Goal: Transaction & Acquisition: Purchase product/service

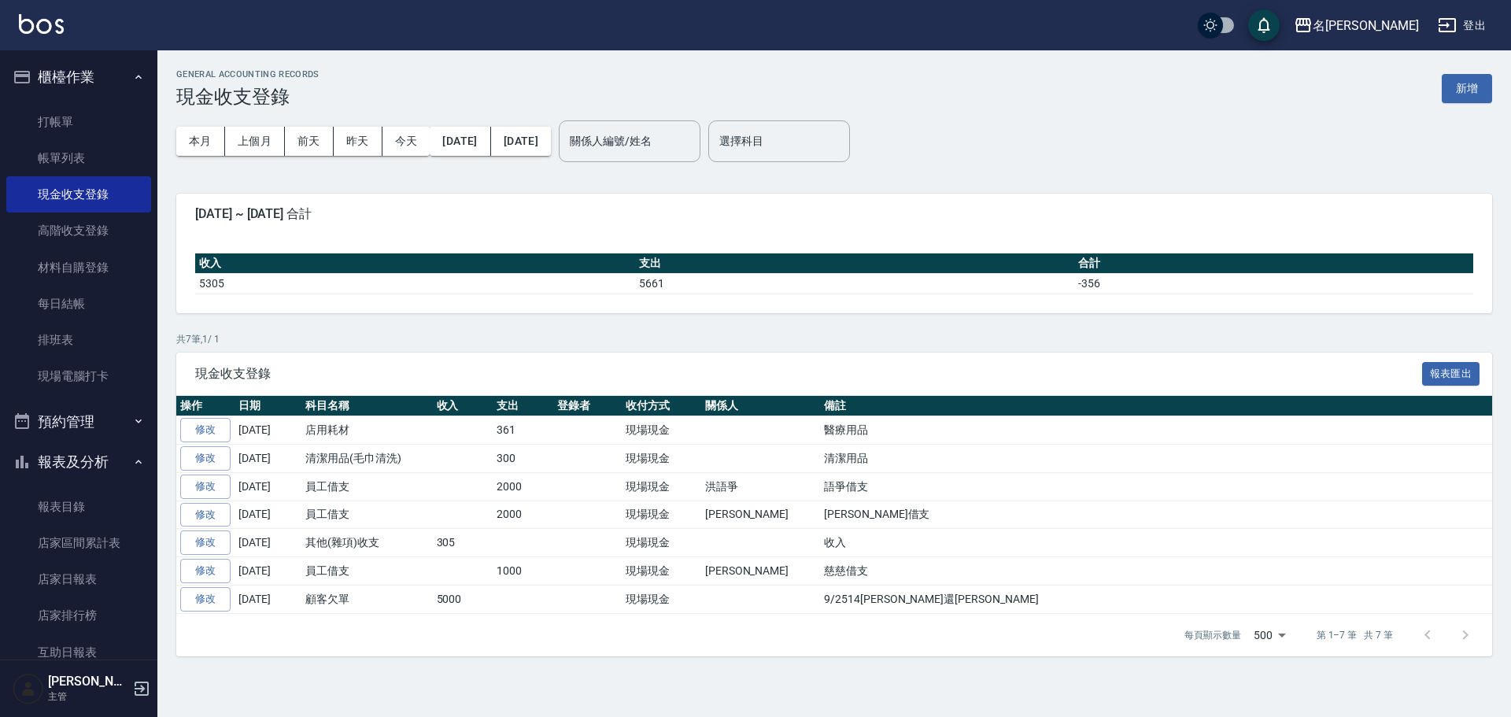
click at [80, 127] on link "打帳單" at bounding box center [78, 122] width 145 height 36
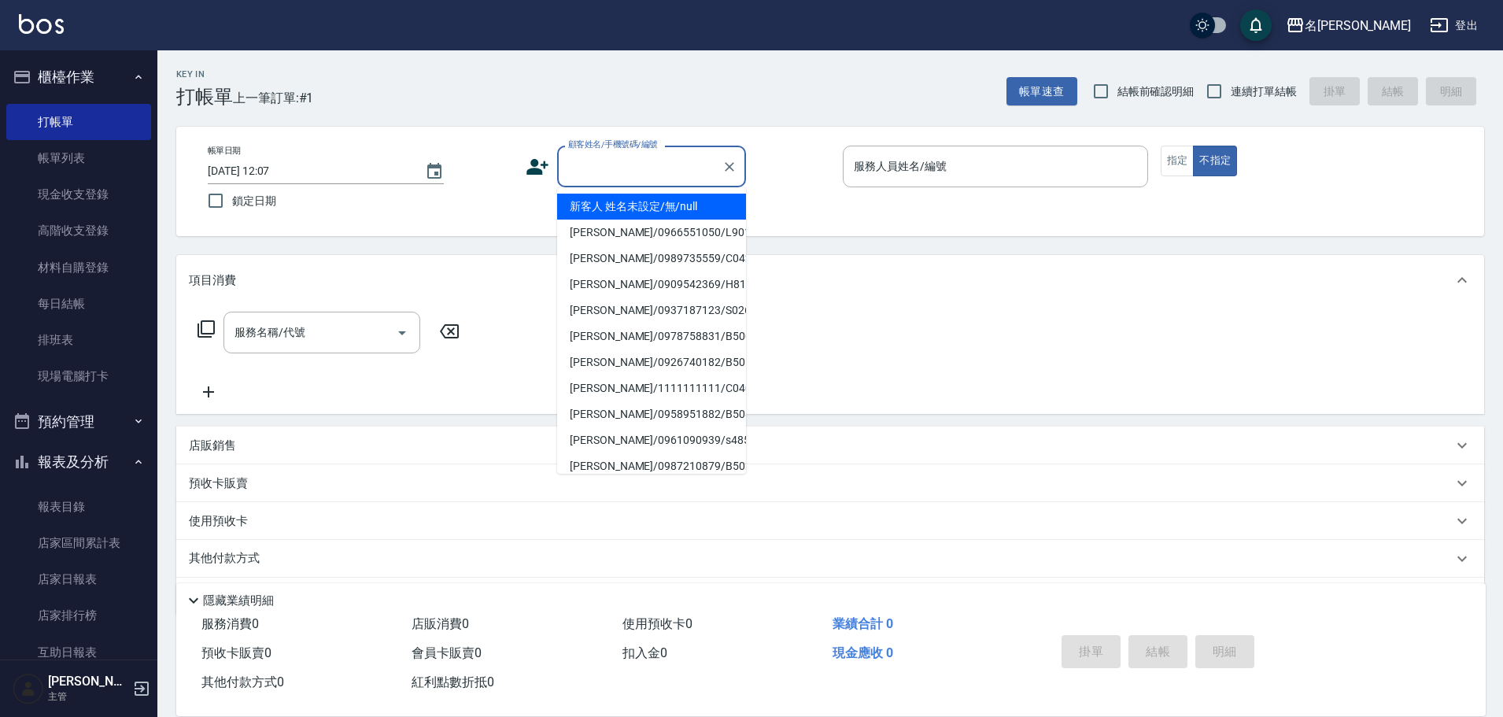
click at [627, 169] on input "顧客姓名/手機號碼/編號" at bounding box center [639, 167] width 151 height 28
click at [642, 213] on li "新客人 姓名未設定/無/null" at bounding box center [651, 207] width 189 height 26
type input "新客人 姓名未設定/無/null"
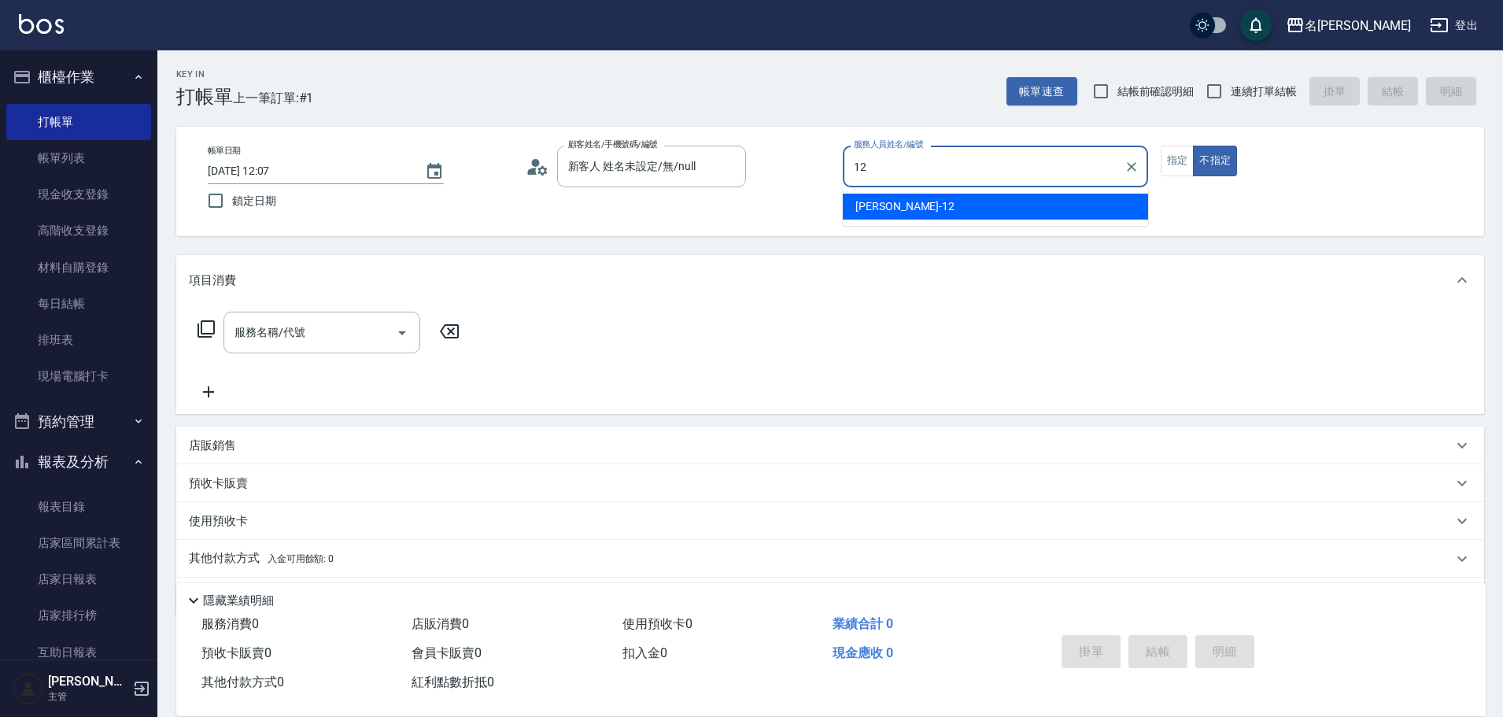
click at [920, 206] on div "[PERSON_NAME] -12" at bounding box center [995, 207] width 305 height 26
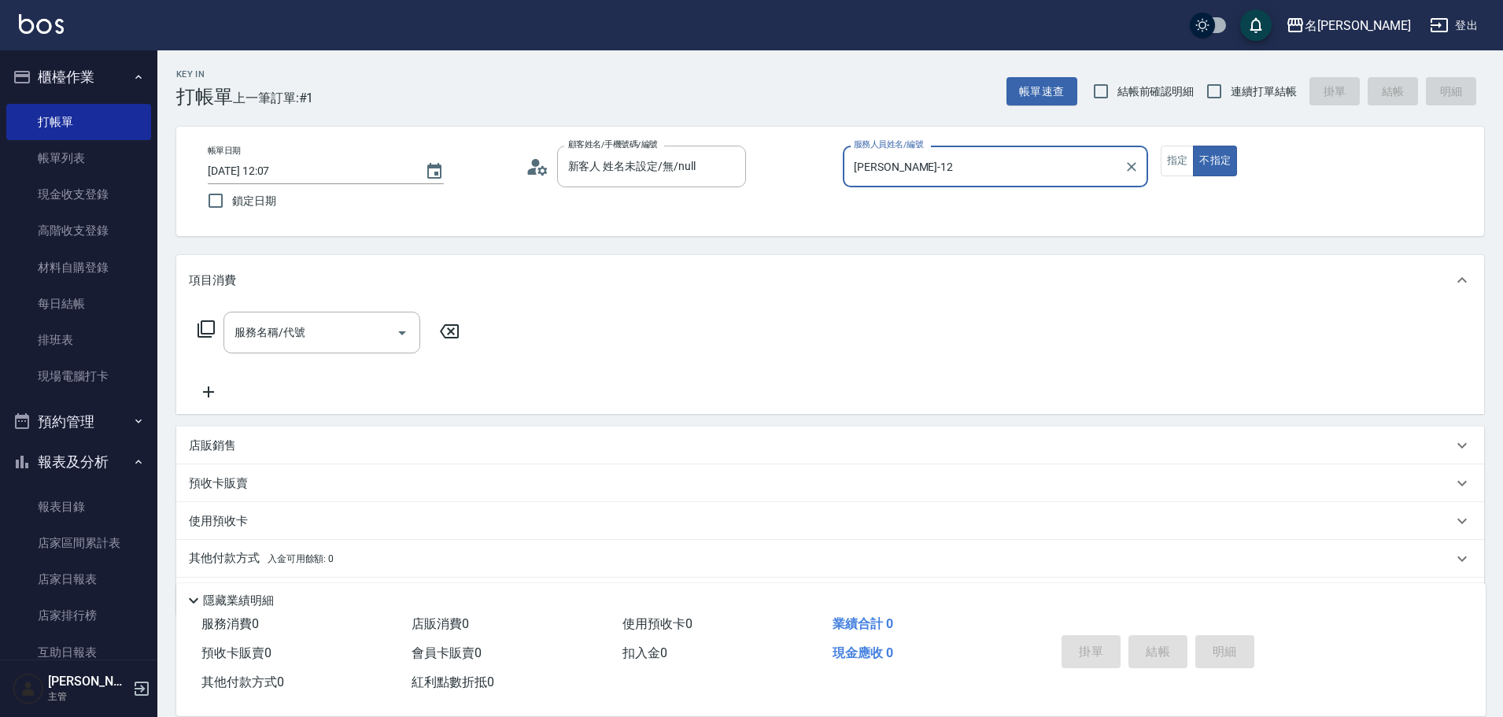
type input "[PERSON_NAME]-12"
click at [205, 328] on icon at bounding box center [206, 329] width 19 height 19
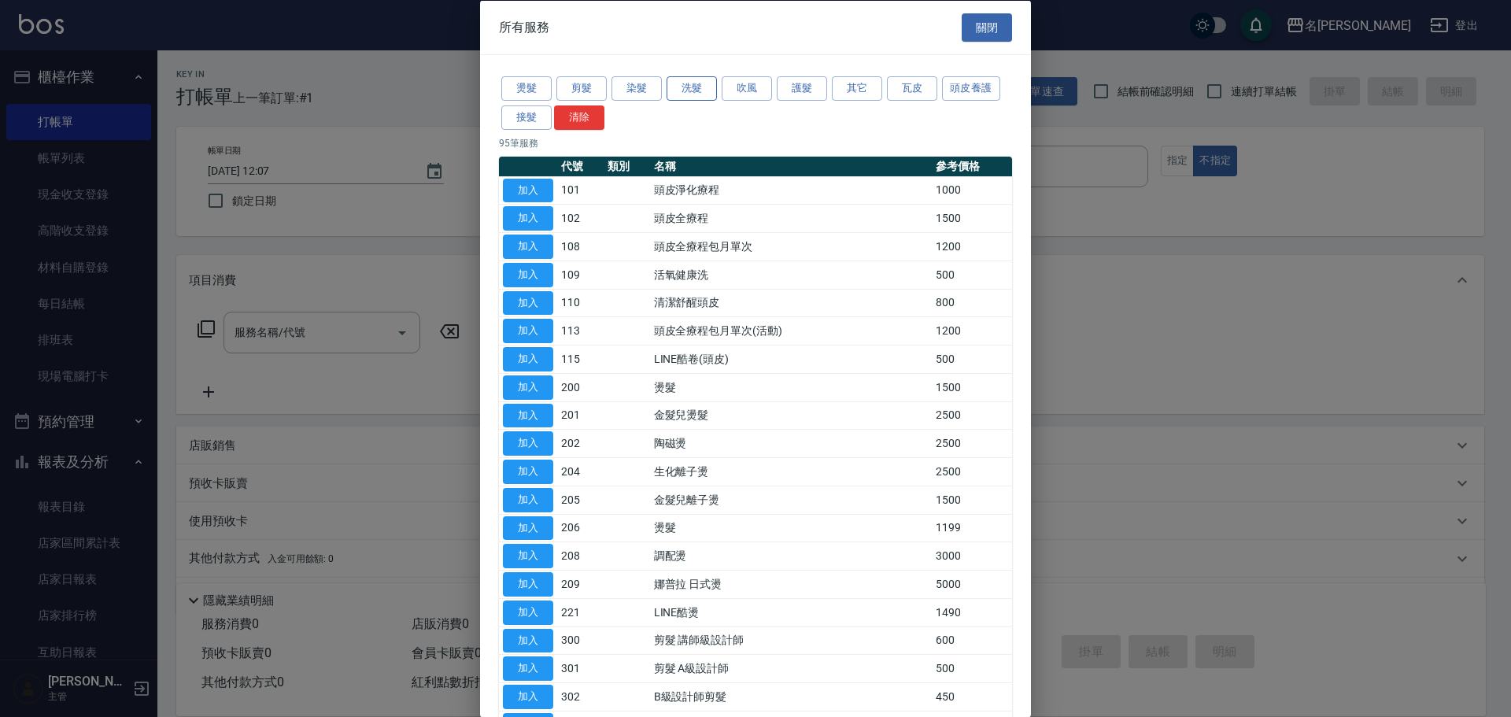
click at [695, 95] on button "洗髮" at bounding box center [692, 88] width 50 height 24
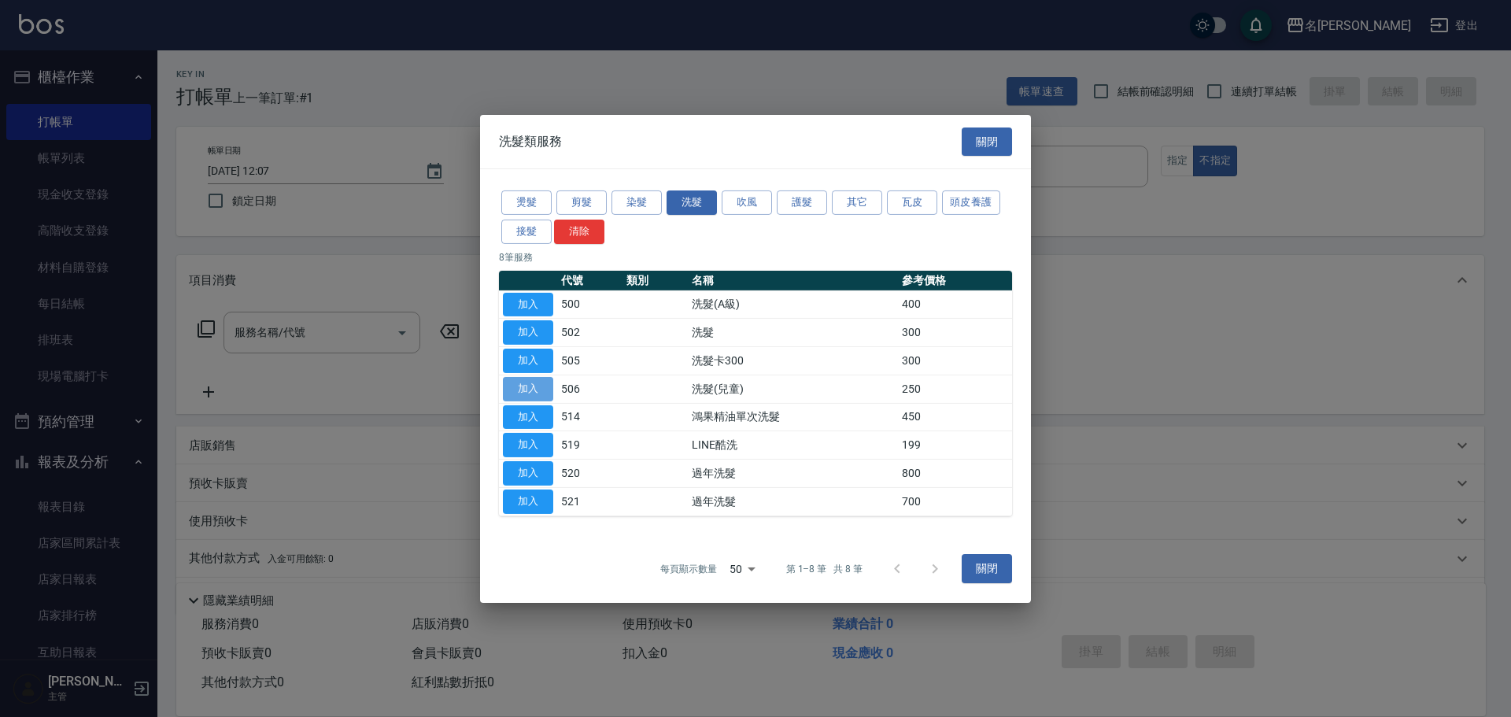
click at [521, 394] on button "加入" at bounding box center [528, 389] width 50 height 24
type input "洗髮(兒童)(506)"
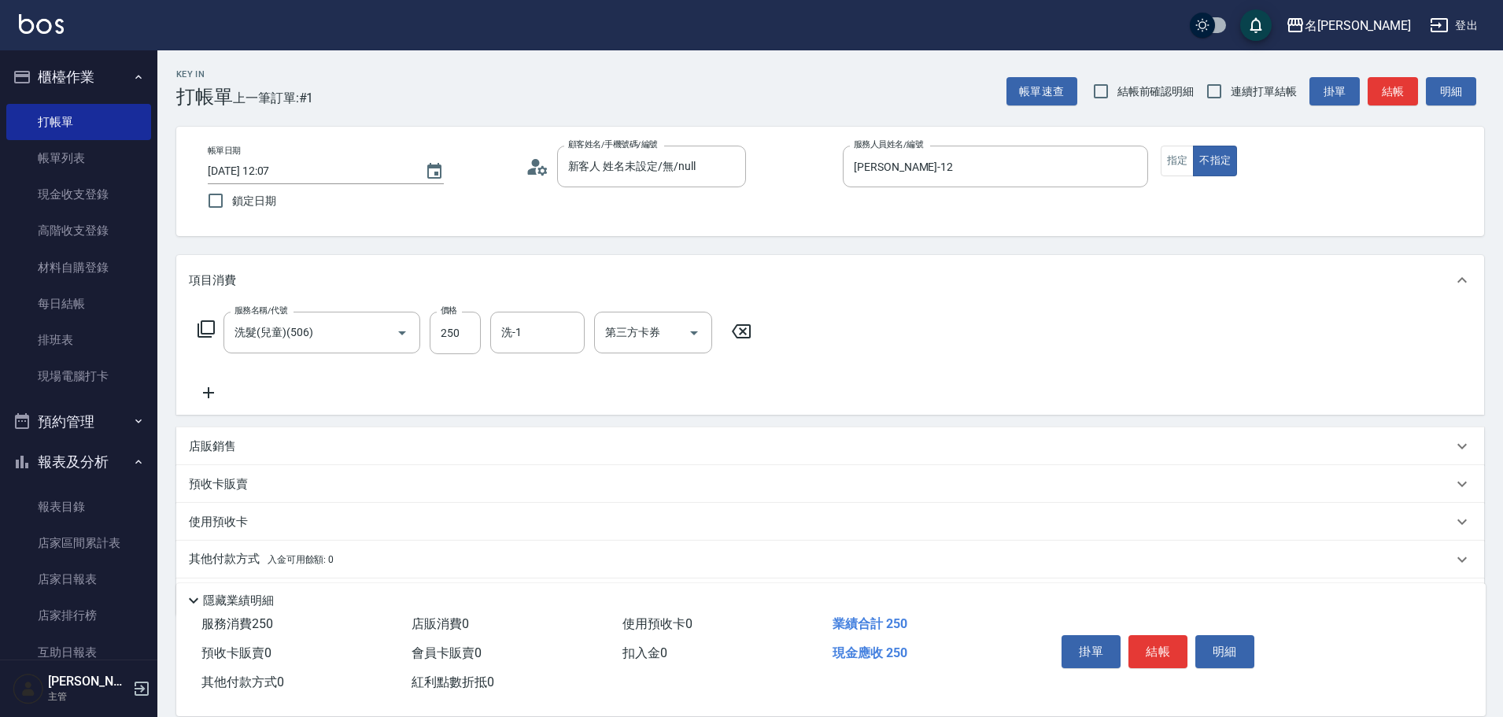
click at [205, 320] on icon at bounding box center [206, 329] width 19 height 19
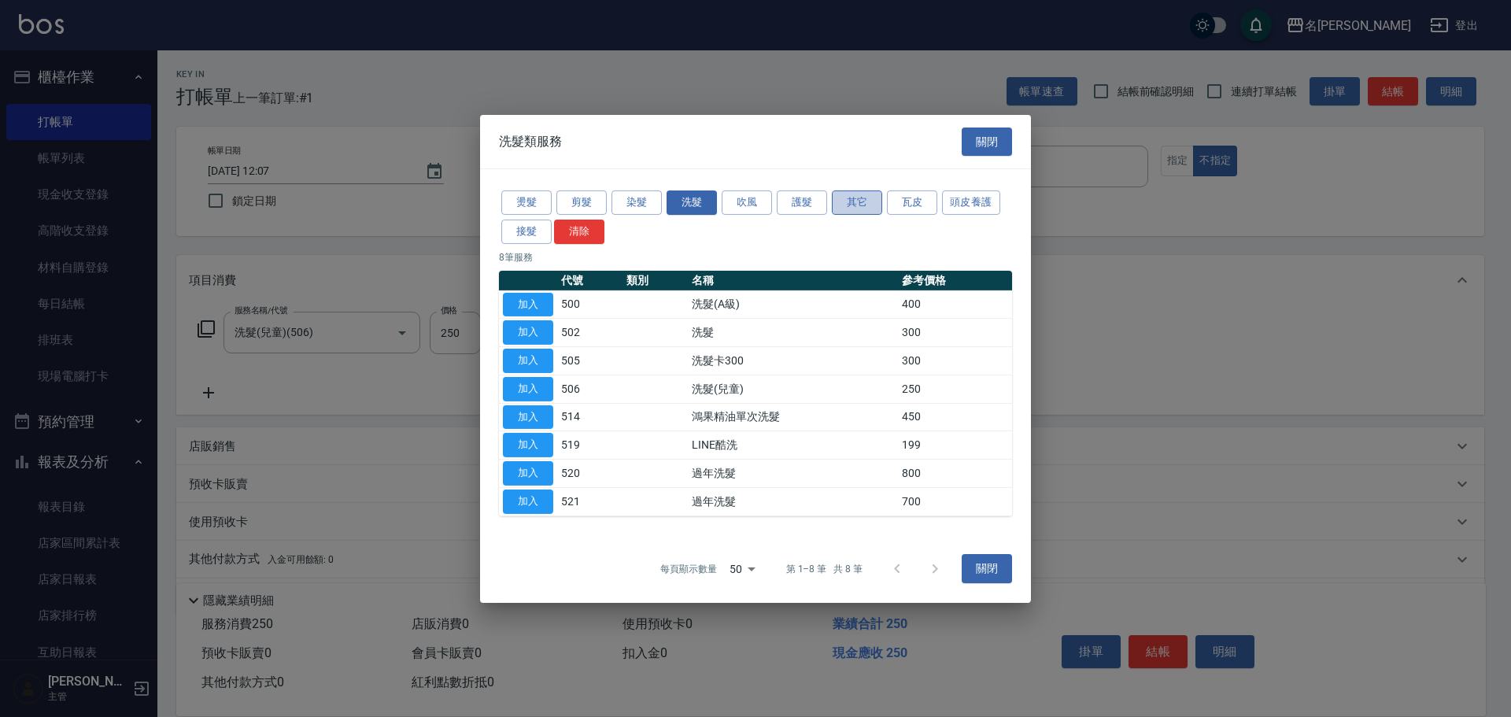
click at [850, 205] on button "其它" at bounding box center [857, 202] width 50 height 24
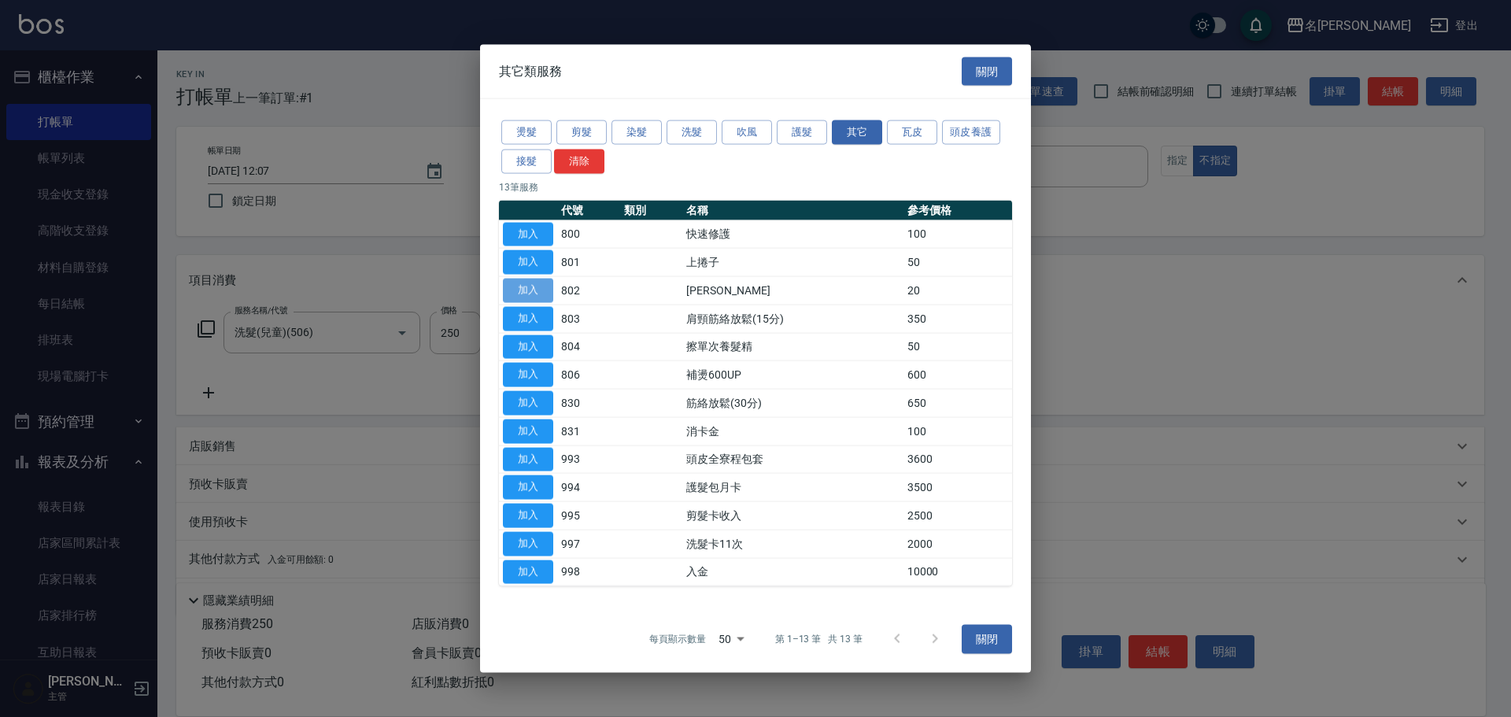
click at [533, 288] on button "加入" at bounding box center [528, 291] width 50 height 24
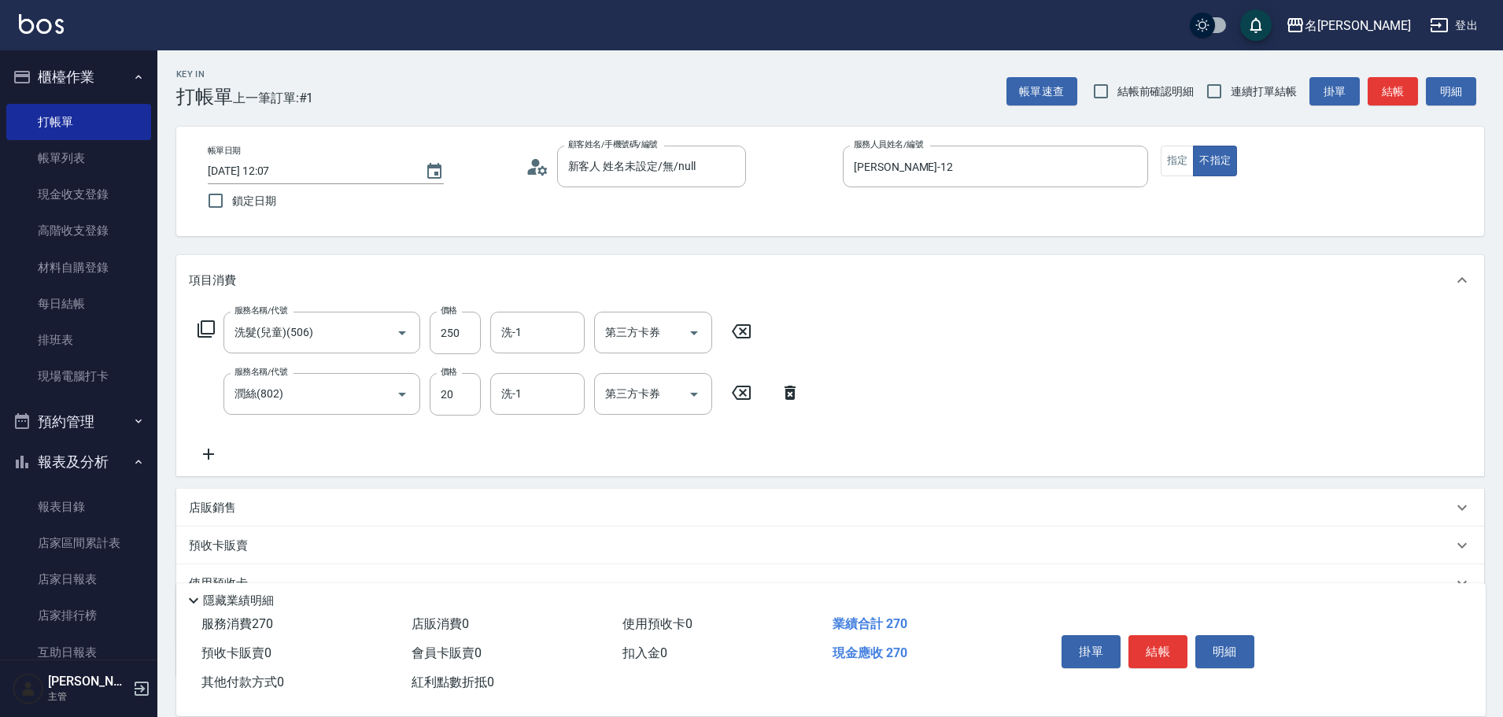
click at [1148, 665] on div "掛單 結帳 明細" at bounding box center [1158, 654] width 205 height 50
click at [1154, 649] on button "結帳" at bounding box center [1158, 651] width 59 height 33
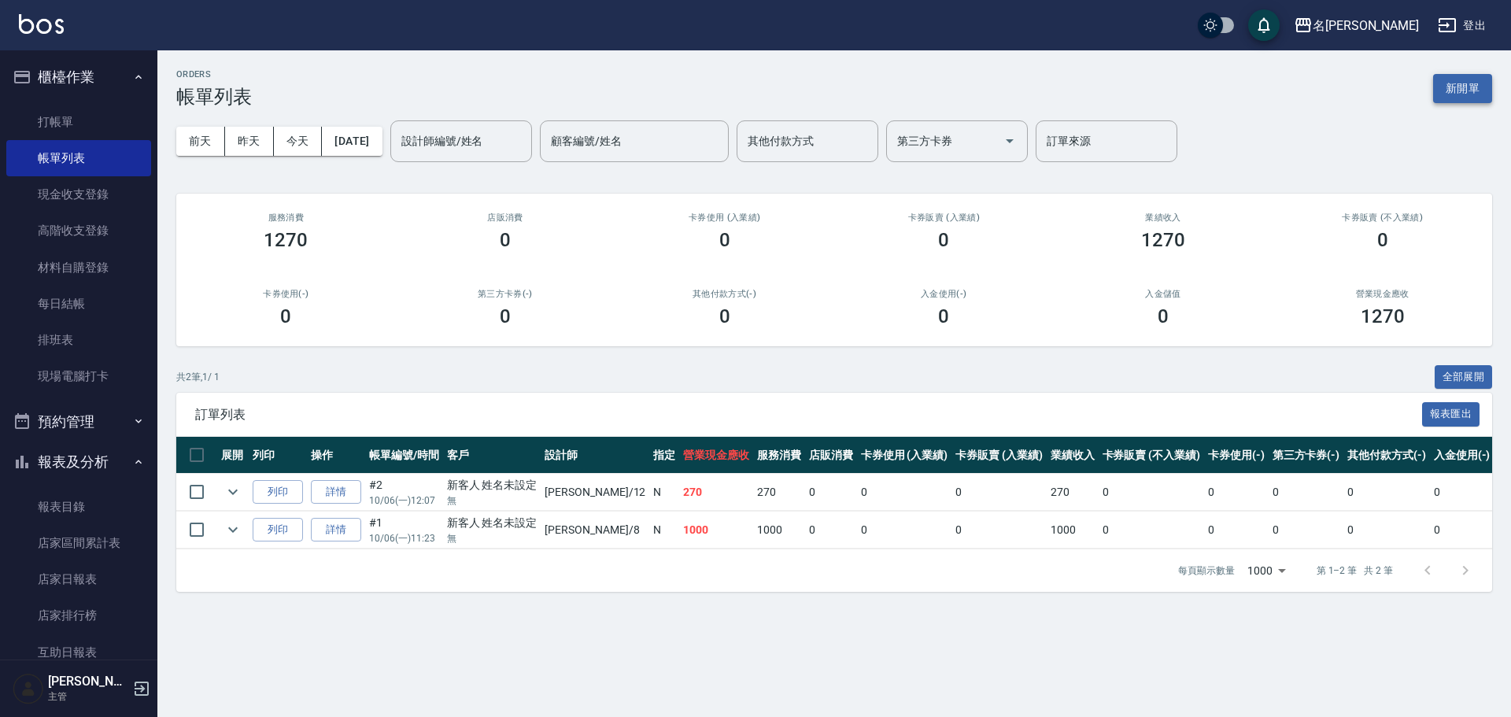
click at [1467, 85] on button "新開單" at bounding box center [1462, 88] width 59 height 29
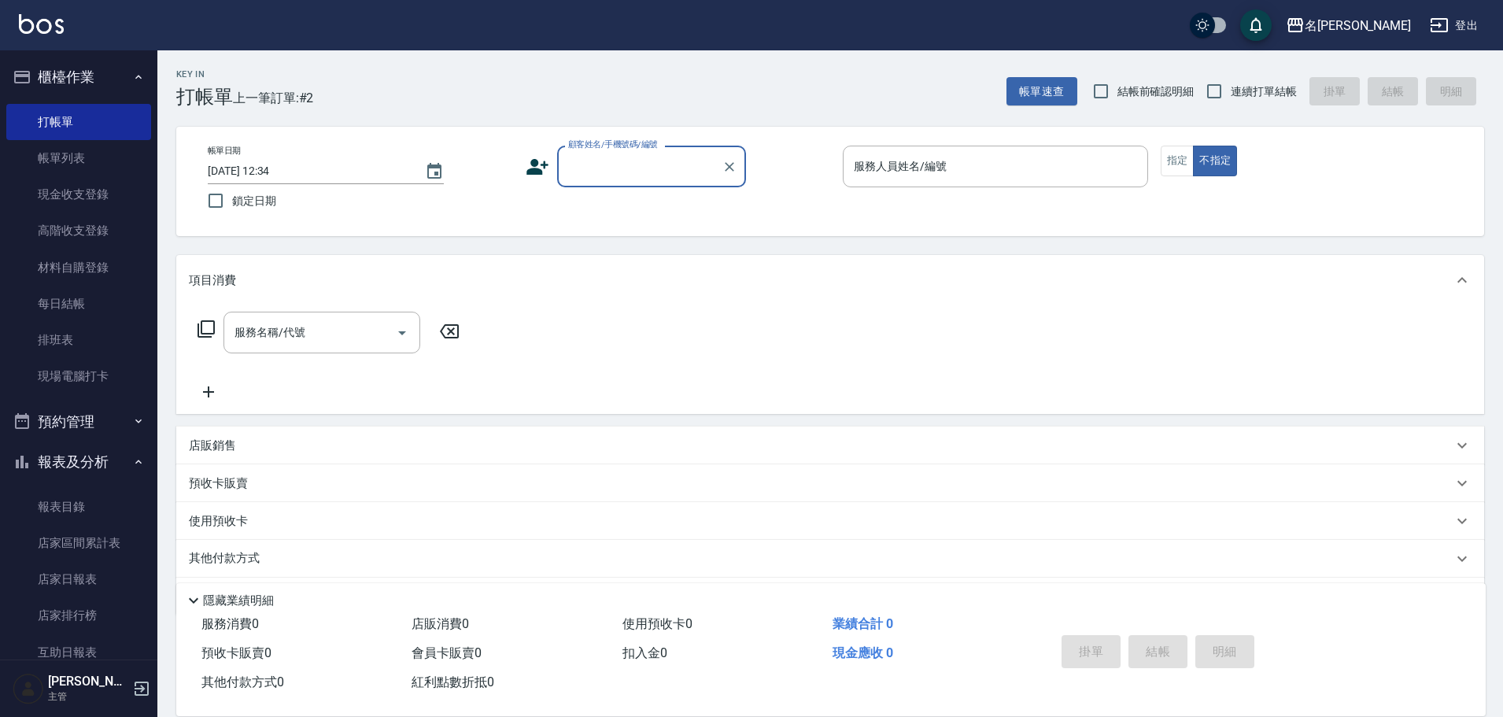
click at [659, 172] on input "顧客姓名/手機號碼/編號" at bounding box center [639, 167] width 151 height 28
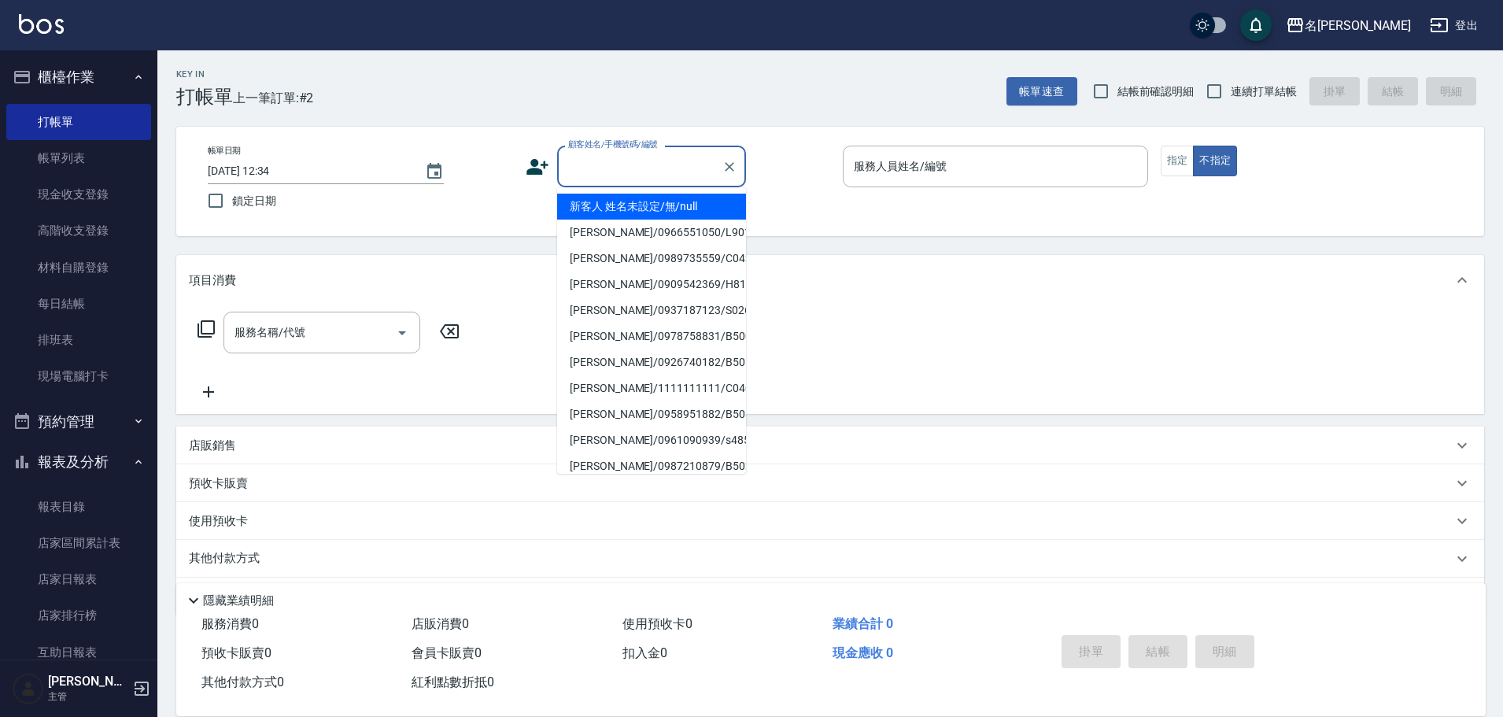
click at [657, 212] on li "新客人 姓名未設定/無/null" at bounding box center [651, 207] width 189 height 26
type input "新客人 姓名未設定/無/null"
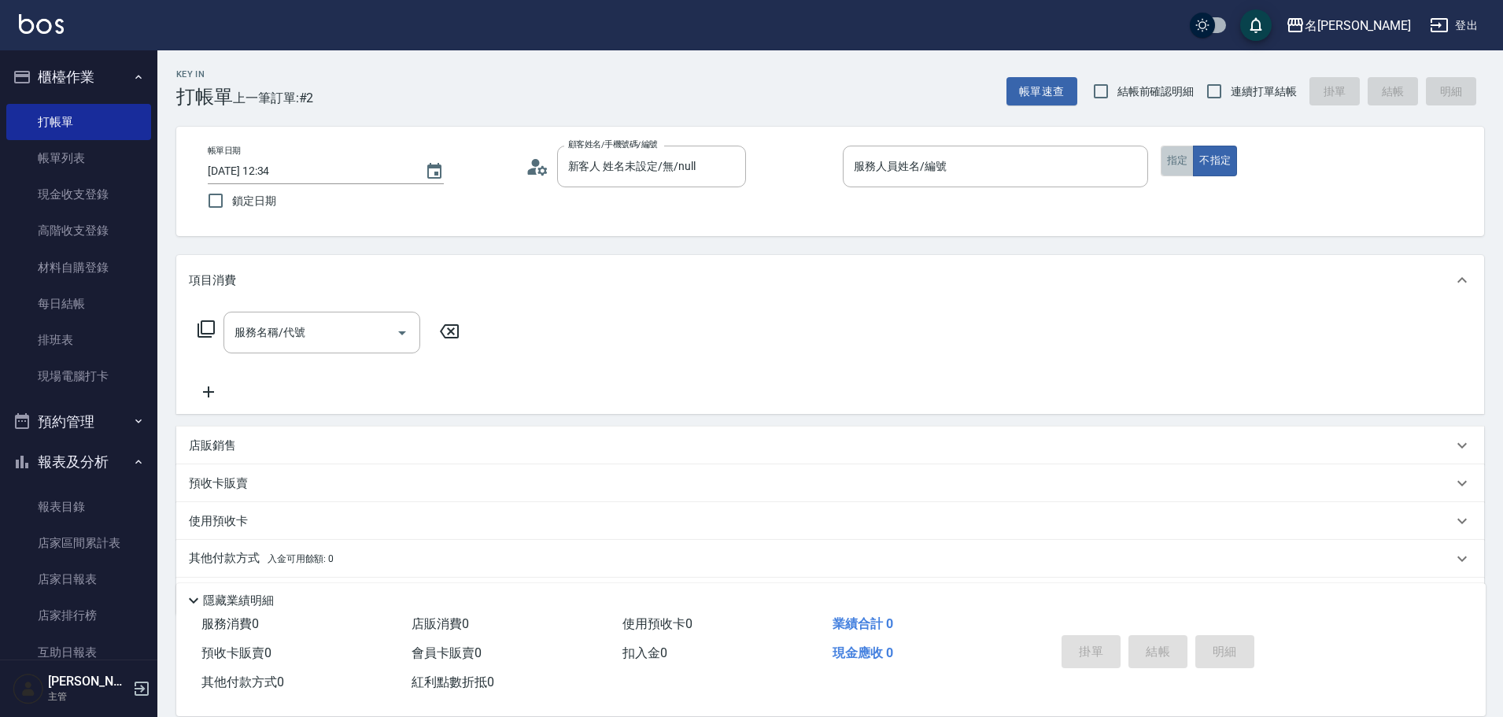
click at [1171, 149] on button "指定" at bounding box center [1178, 161] width 34 height 31
click at [1068, 171] on input "服務人員姓名/編號" at bounding box center [995, 167] width 291 height 28
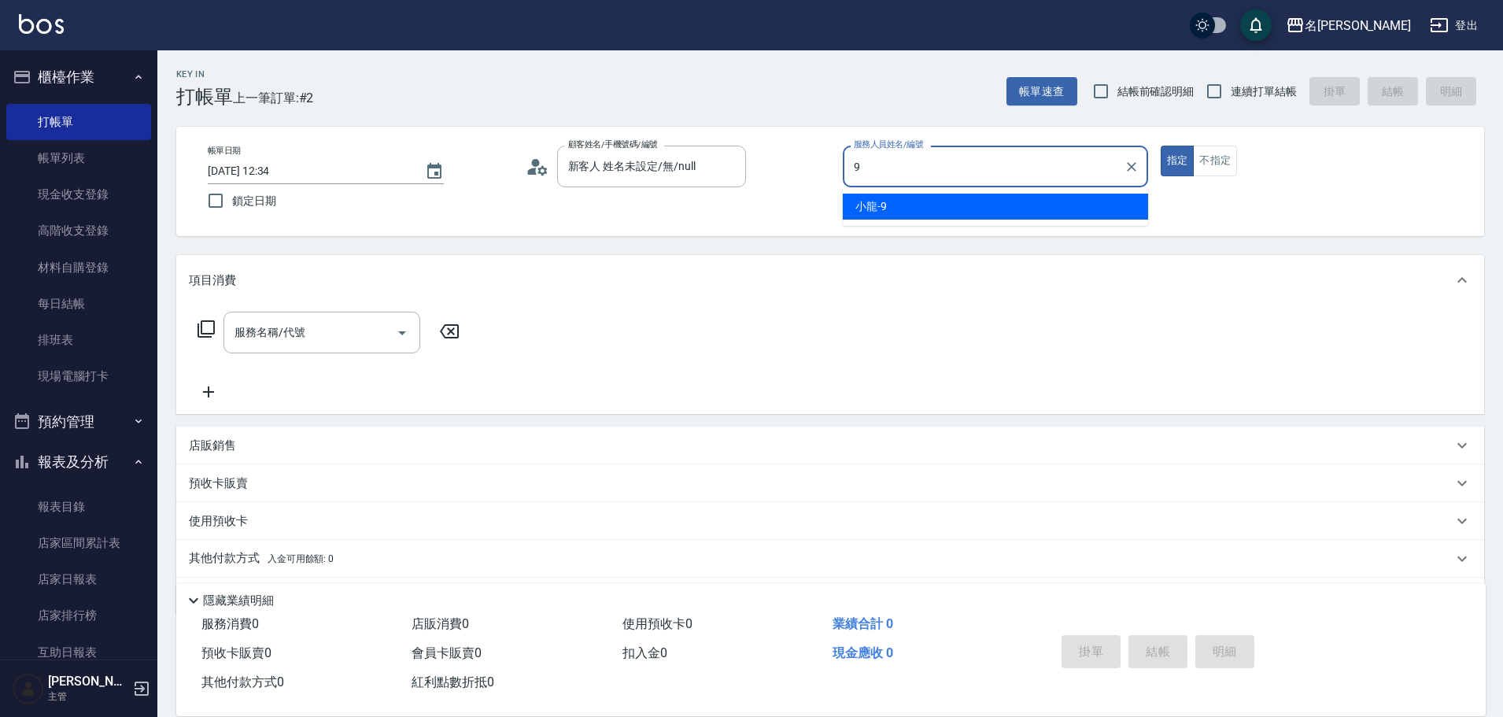
type input "小龍-9"
type button "true"
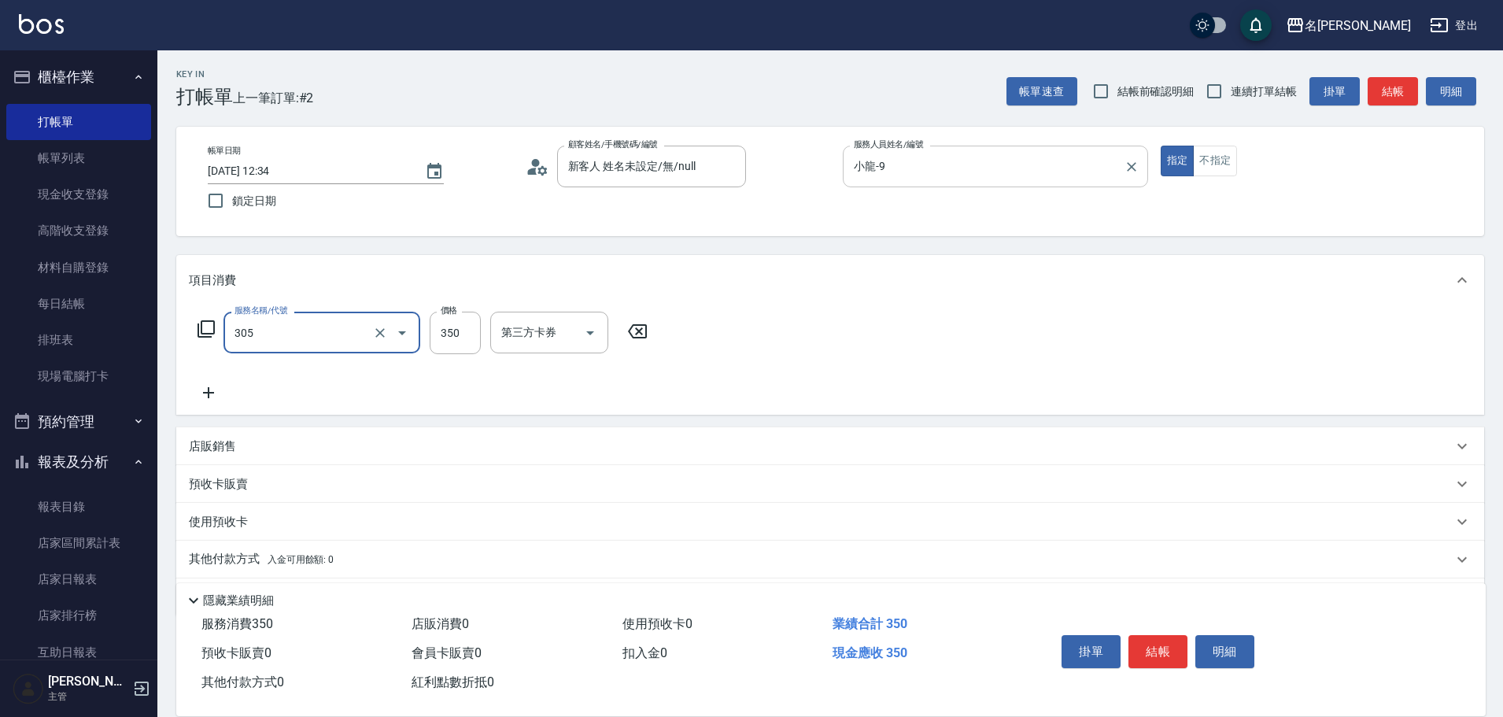
type input "不指定剪髮(305)"
type input "150"
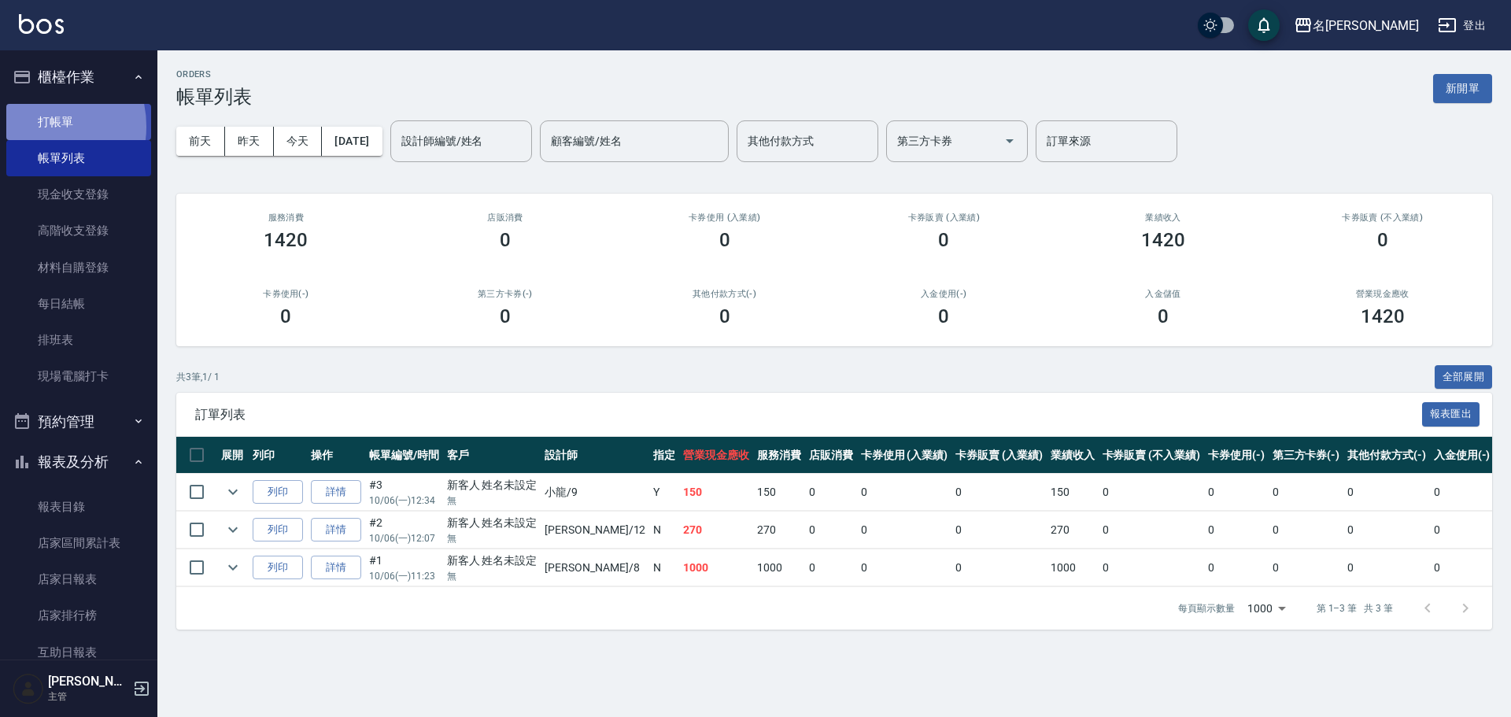
click at [39, 126] on link "打帳單" at bounding box center [78, 122] width 145 height 36
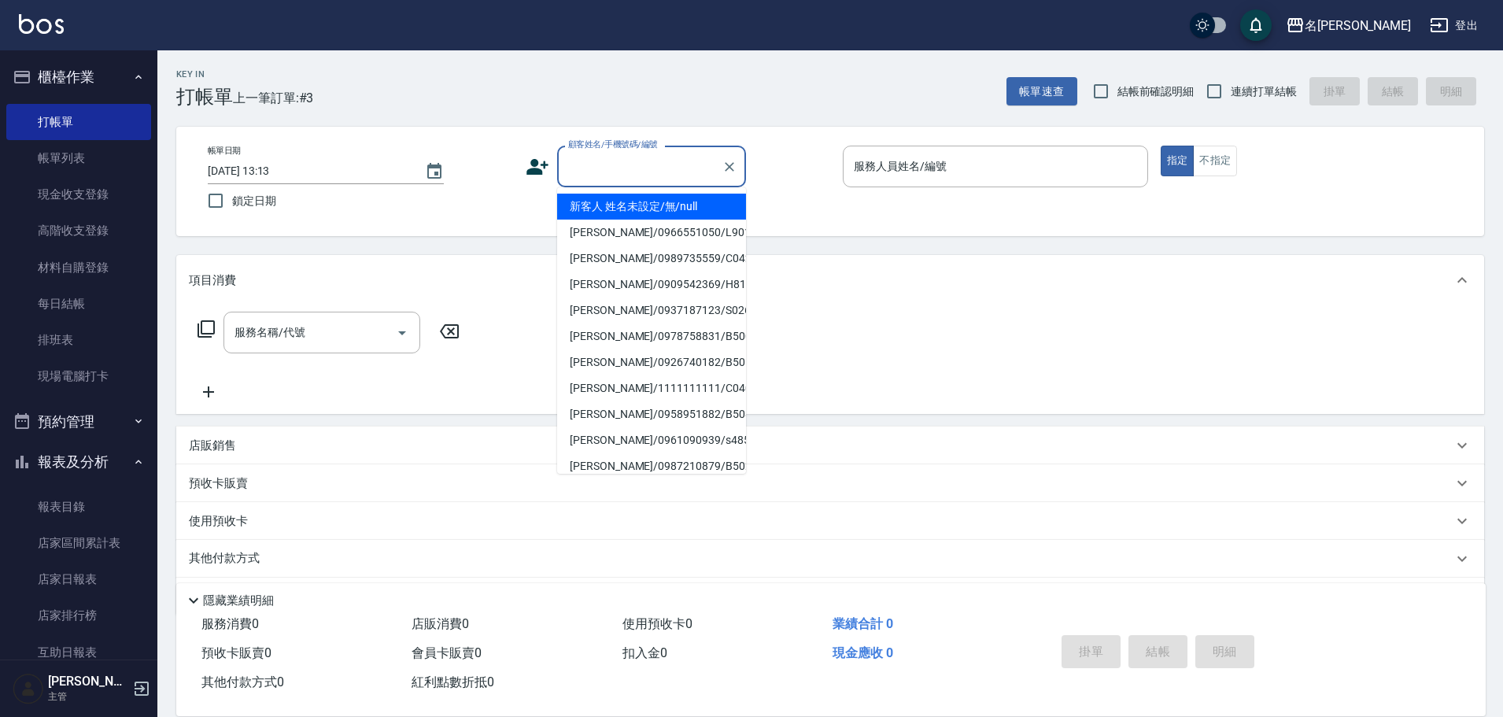
click at [590, 163] on input "顧客姓名/手機號碼/編號" at bounding box center [639, 167] width 151 height 28
click at [693, 214] on li "新客人 姓名未設定/無/null" at bounding box center [651, 207] width 189 height 26
type input "新客人 姓名未設定/無/null"
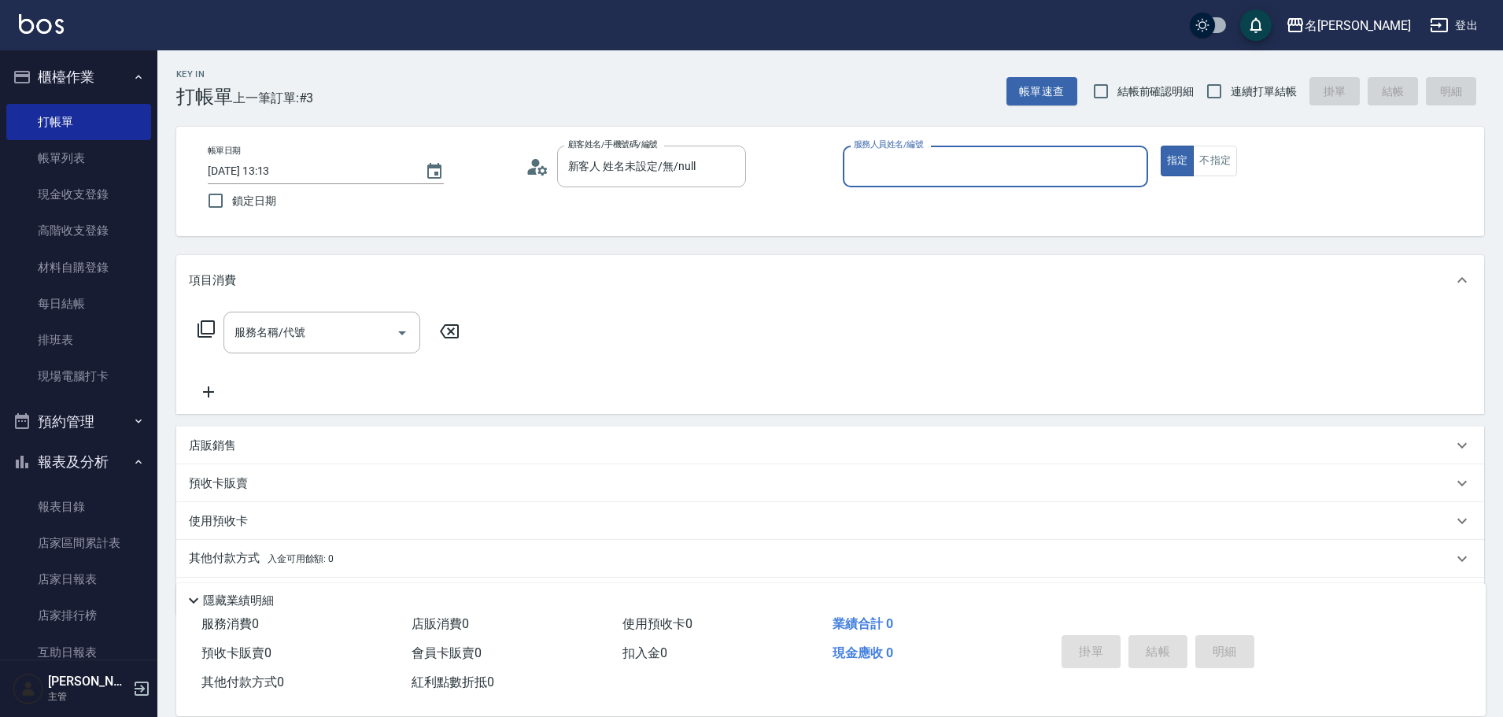
click at [864, 166] on input "服務人員姓名/編號" at bounding box center [995, 167] width 291 height 28
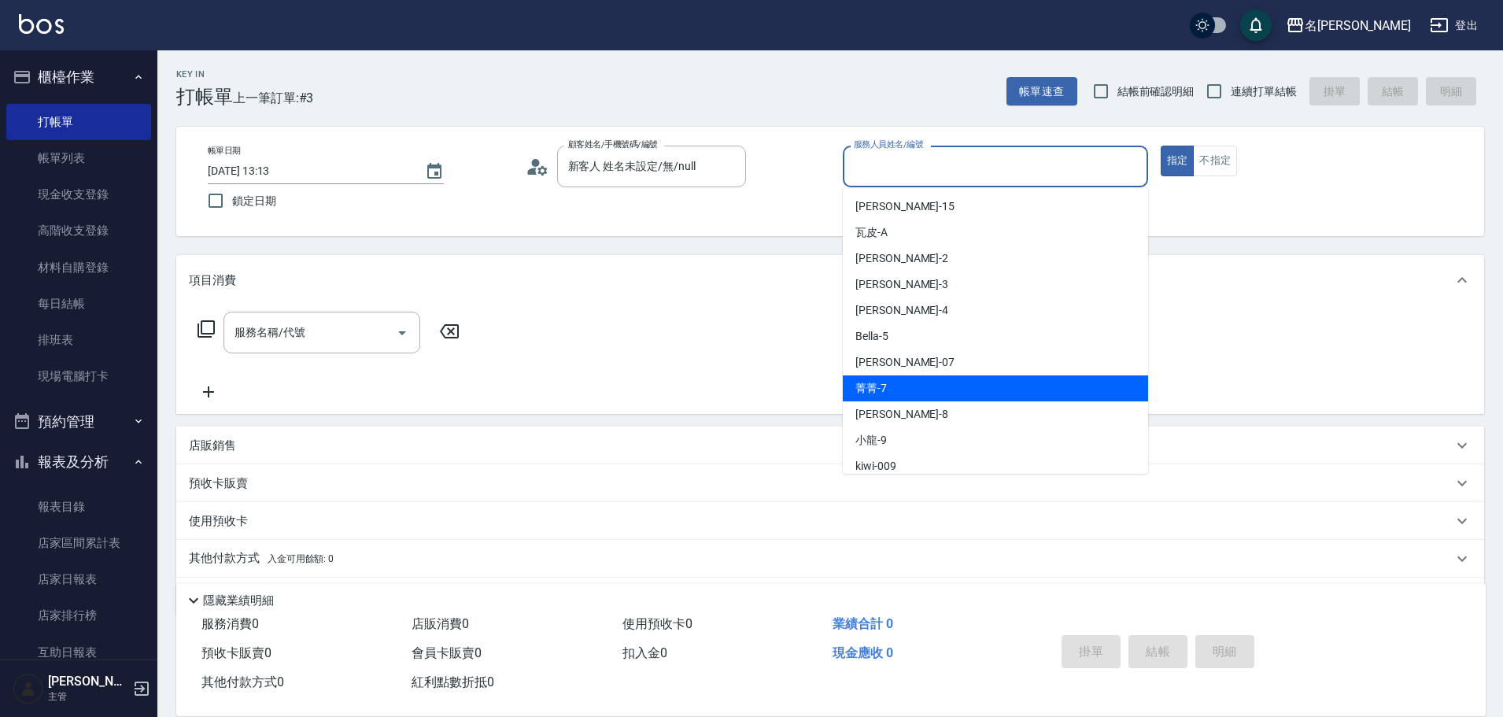
click at [896, 386] on div "菁菁 -7" at bounding box center [995, 388] width 305 height 26
type input "菁菁-7"
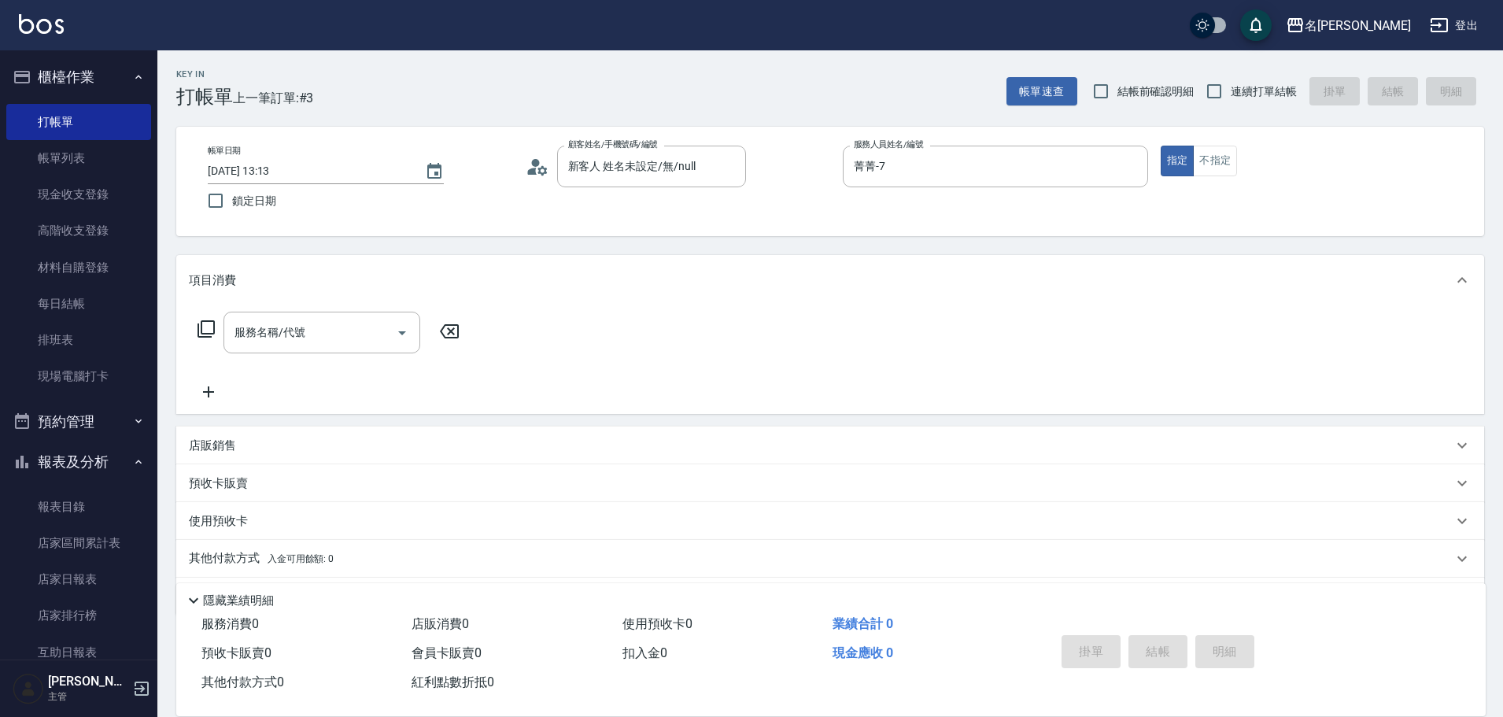
click at [209, 327] on icon at bounding box center [206, 329] width 19 height 19
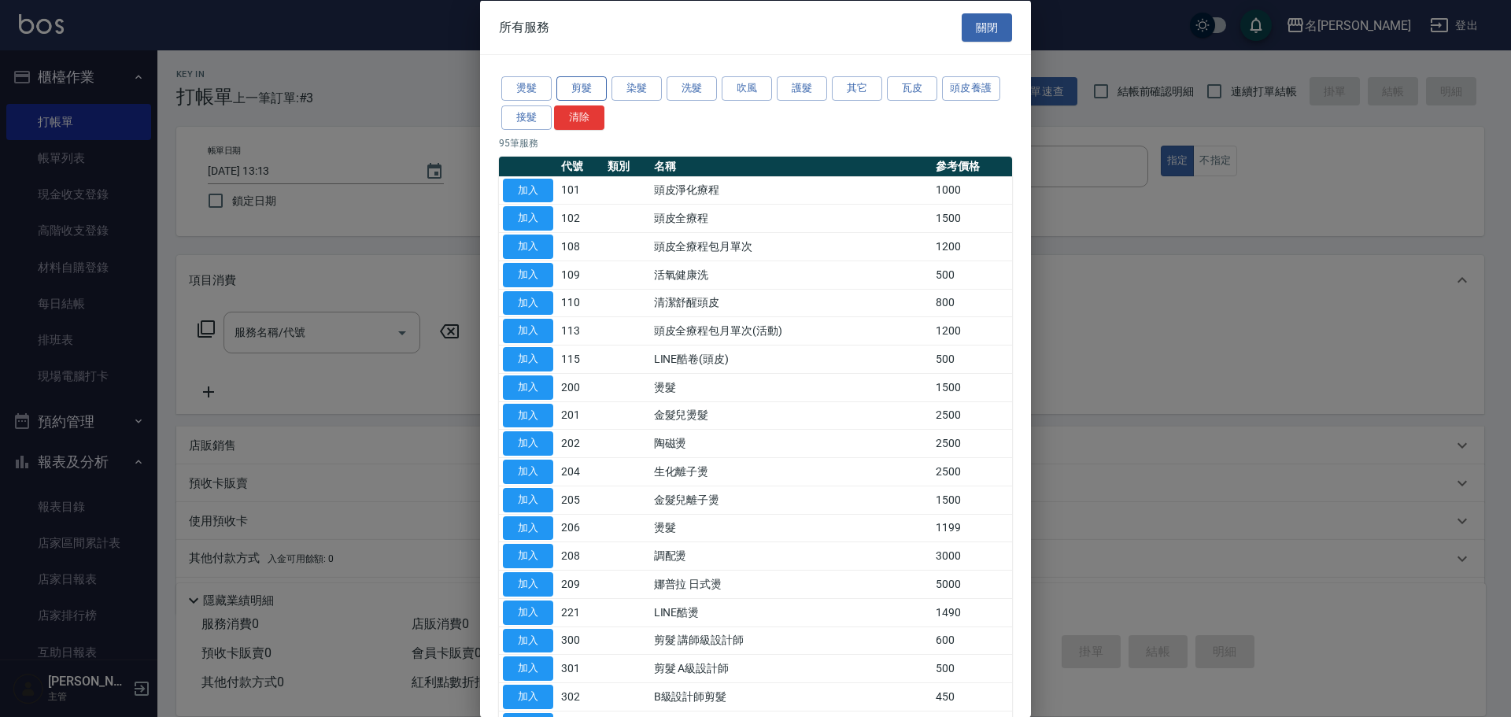
click at [572, 90] on button "剪髮" at bounding box center [582, 88] width 50 height 24
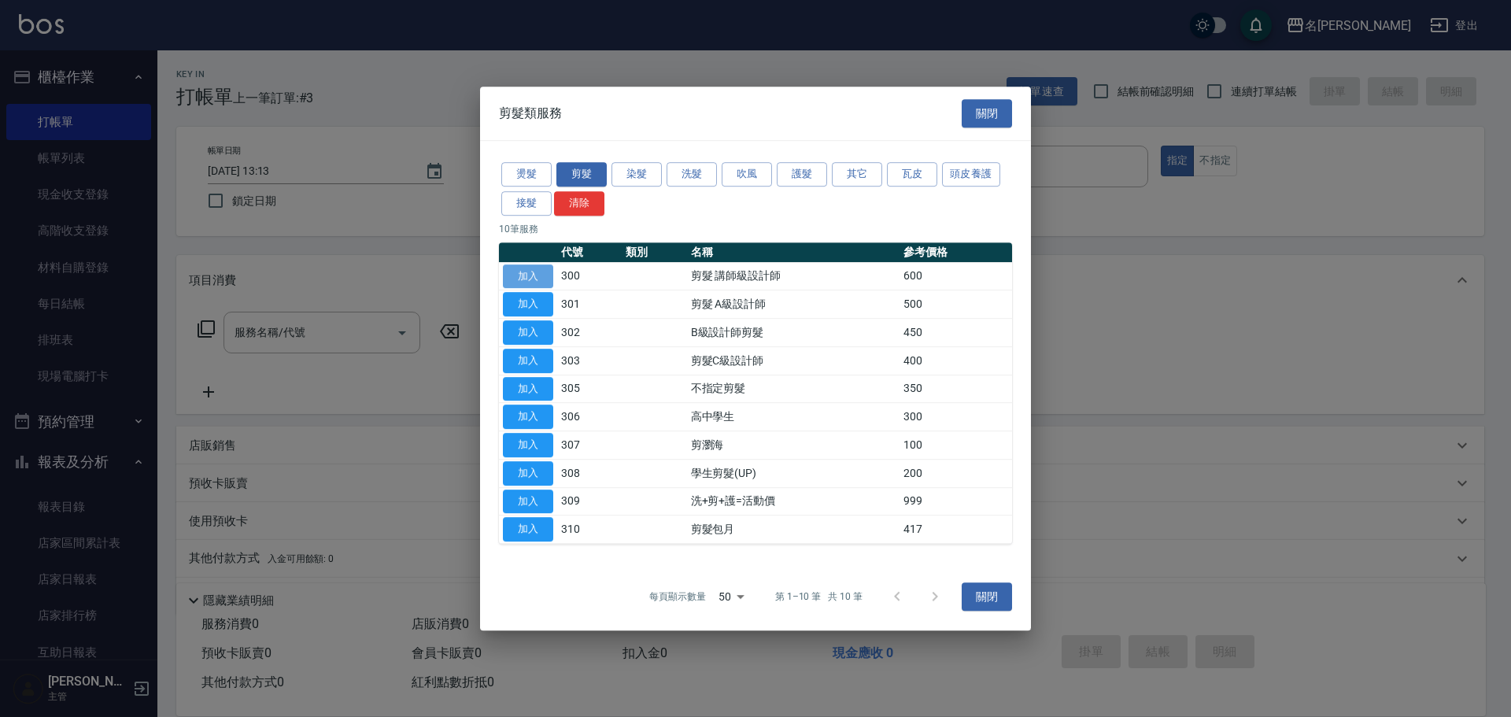
click at [511, 272] on button "加入" at bounding box center [528, 276] width 50 height 24
type input "剪髮 講師級設計師(300)"
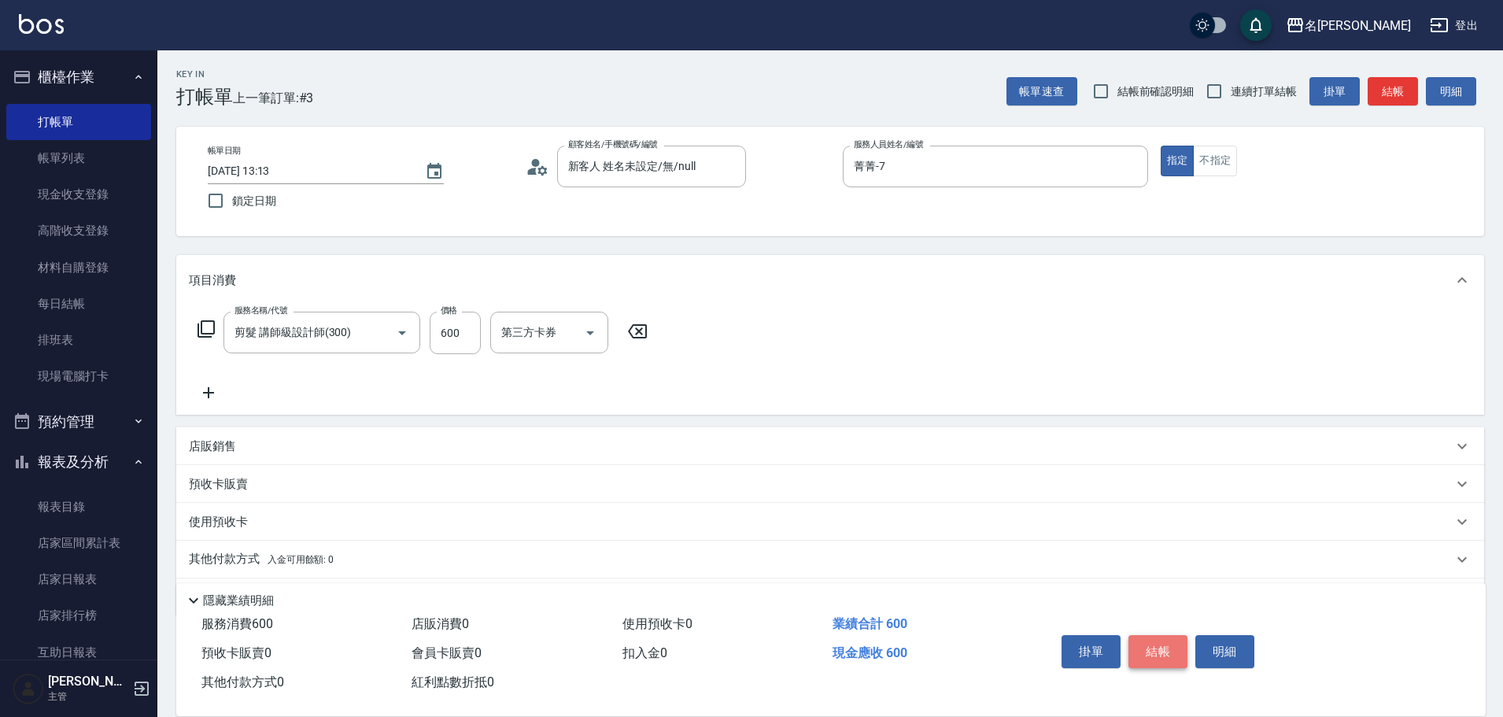
click at [1155, 655] on button "結帳" at bounding box center [1158, 651] width 59 height 33
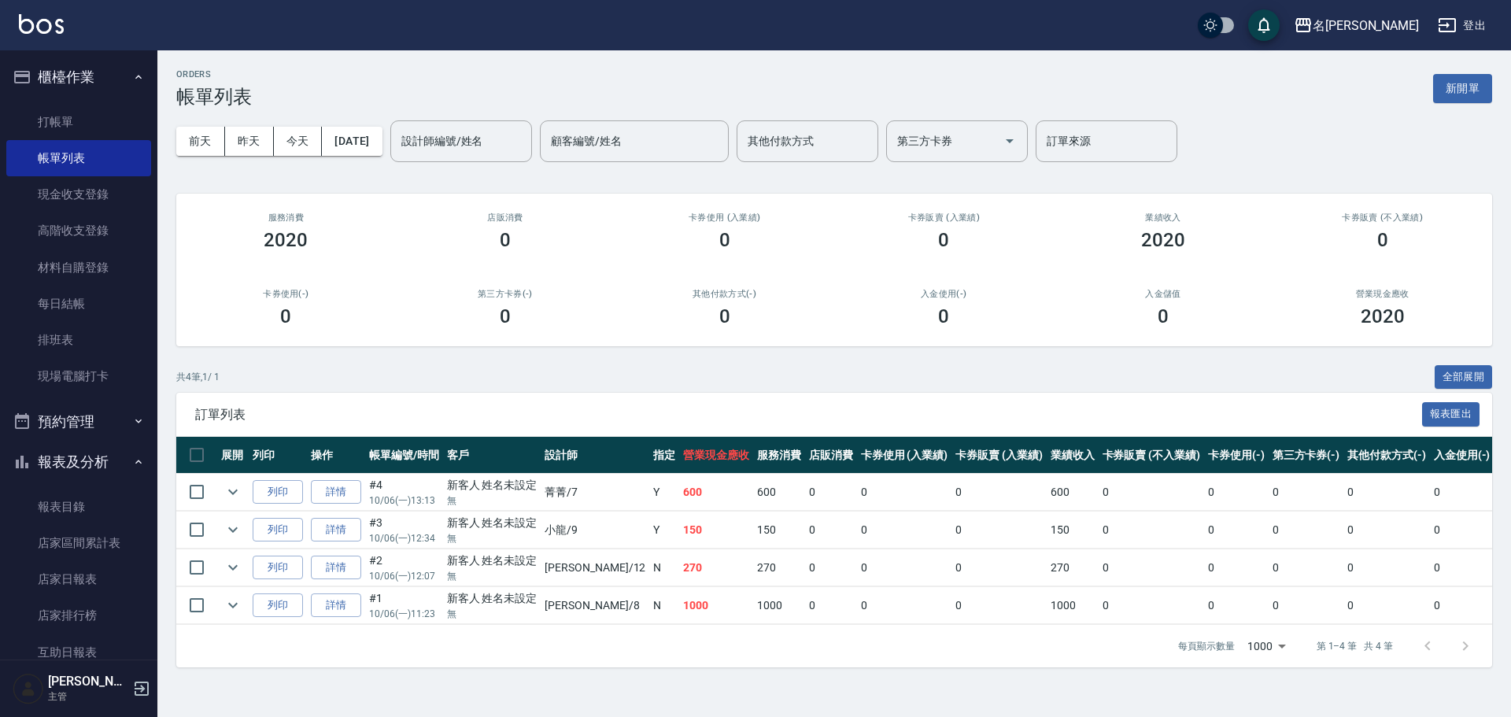
click at [1100, 667] on div "每頁顯示數量 1000 1000 第 1–4 筆 共 4 筆" at bounding box center [834, 646] width 1316 height 43
click at [101, 123] on link "打帳單" at bounding box center [78, 122] width 145 height 36
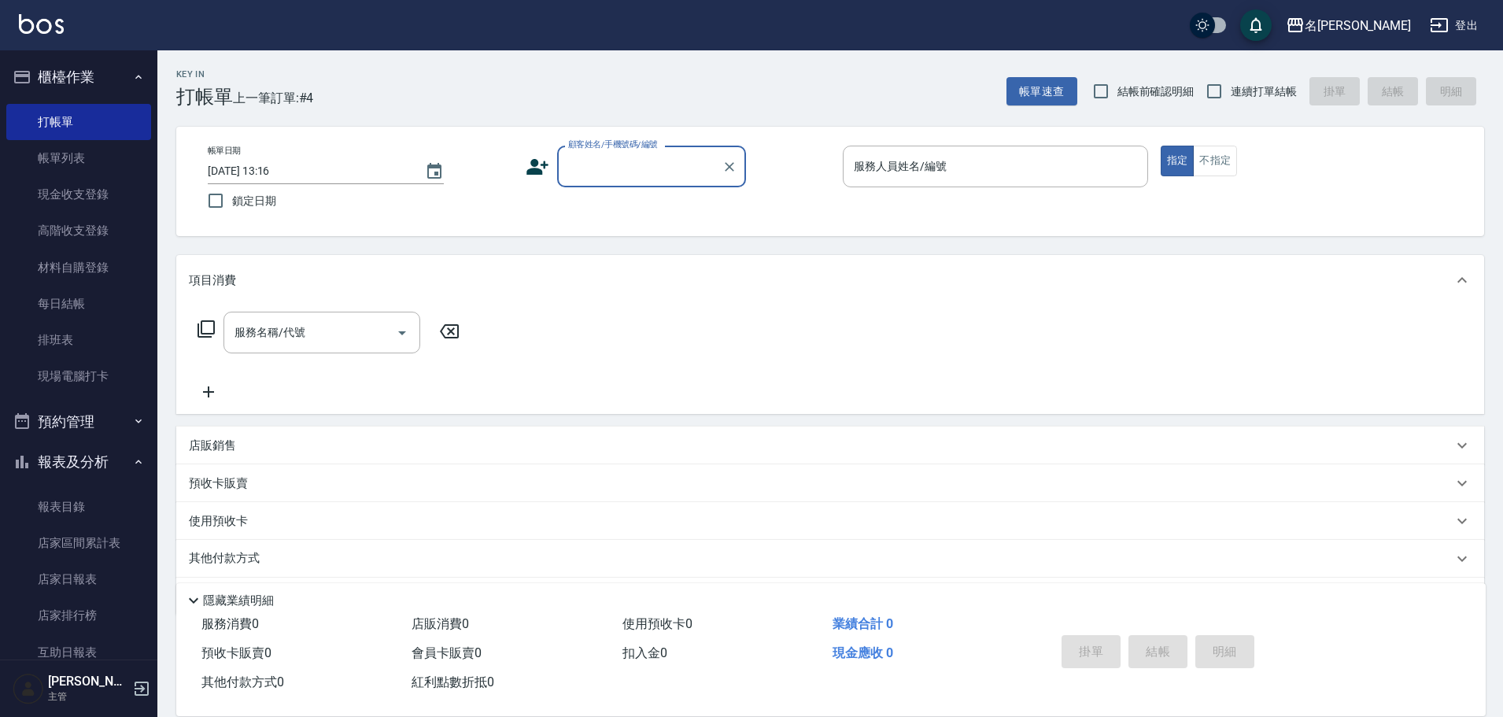
click at [632, 188] on div "帳單日期 [DATE] 13:16 鎖定日期 顧客姓名/手機號碼/編號 顧客姓名/手機號碼/編號 服務人員姓名/編號 服務人員姓名/編號 指定 不指定" at bounding box center [830, 182] width 1270 height 72
drag, startPoint x: 636, startPoint y: 182, endPoint x: 645, endPoint y: 187, distance: 9.9
click at [639, 180] on div "顧客姓名/手機號碼/編號" at bounding box center [651, 167] width 189 height 42
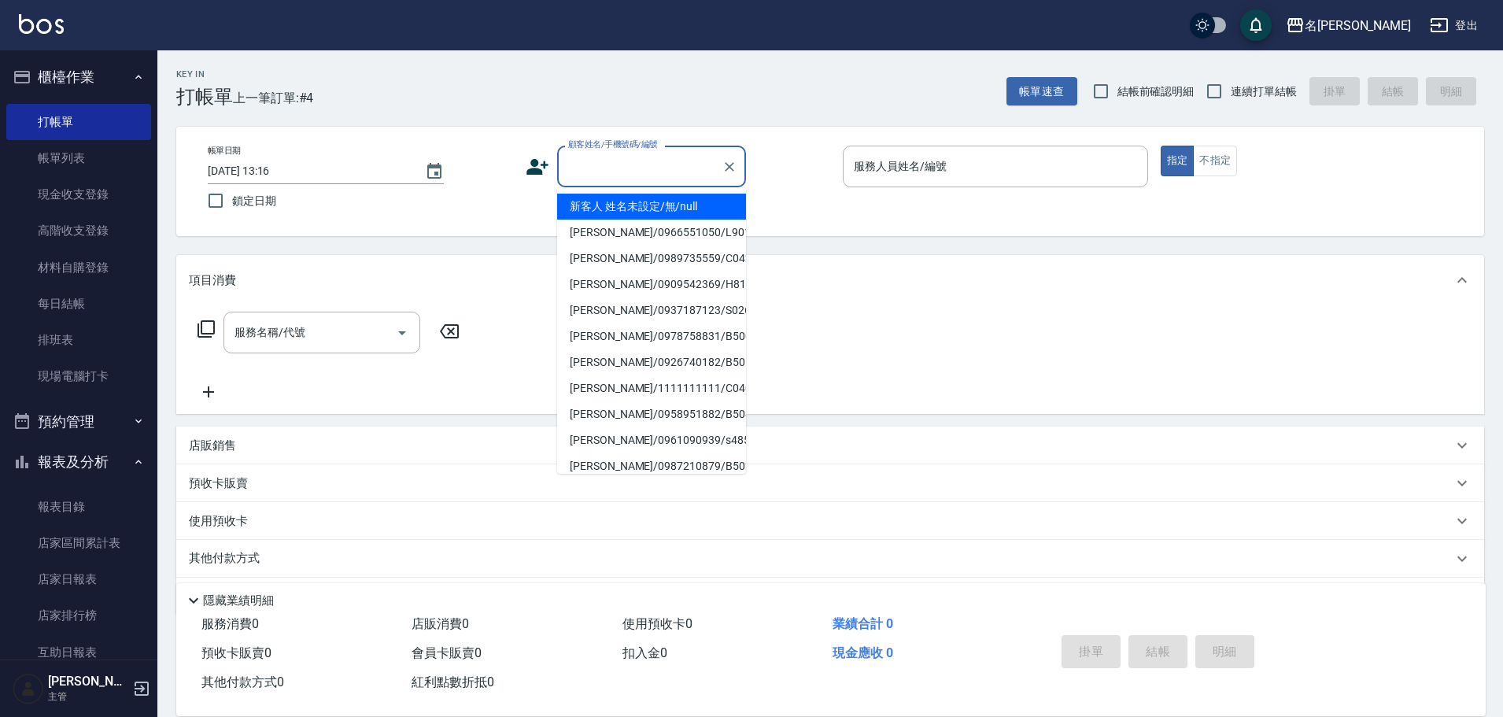
click at [655, 209] on li "新客人 姓名未設定/無/null" at bounding box center [651, 207] width 189 height 26
type input "新客人 姓名未設定/無/null"
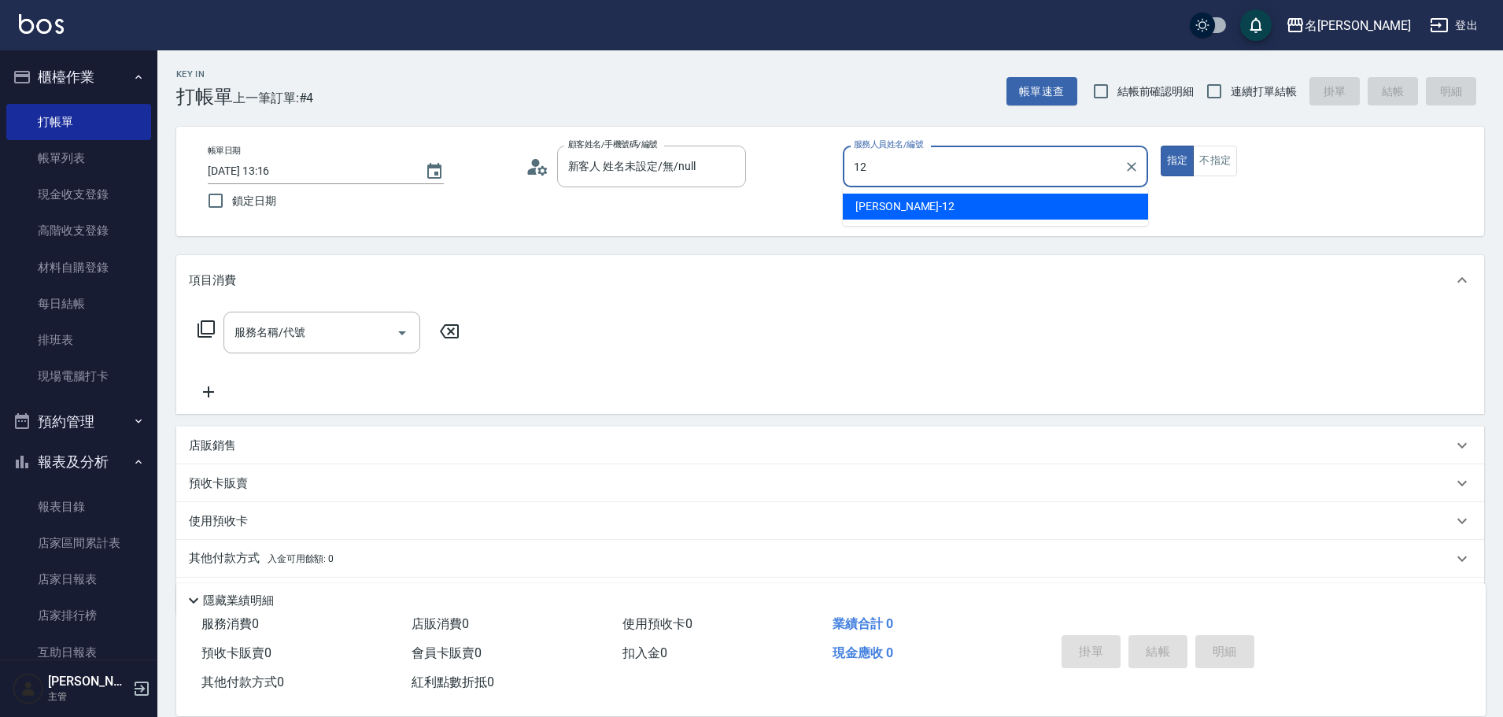
click at [984, 200] on div "[PERSON_NAME] -12" at bounding box center [995, 207] width 305 height 26
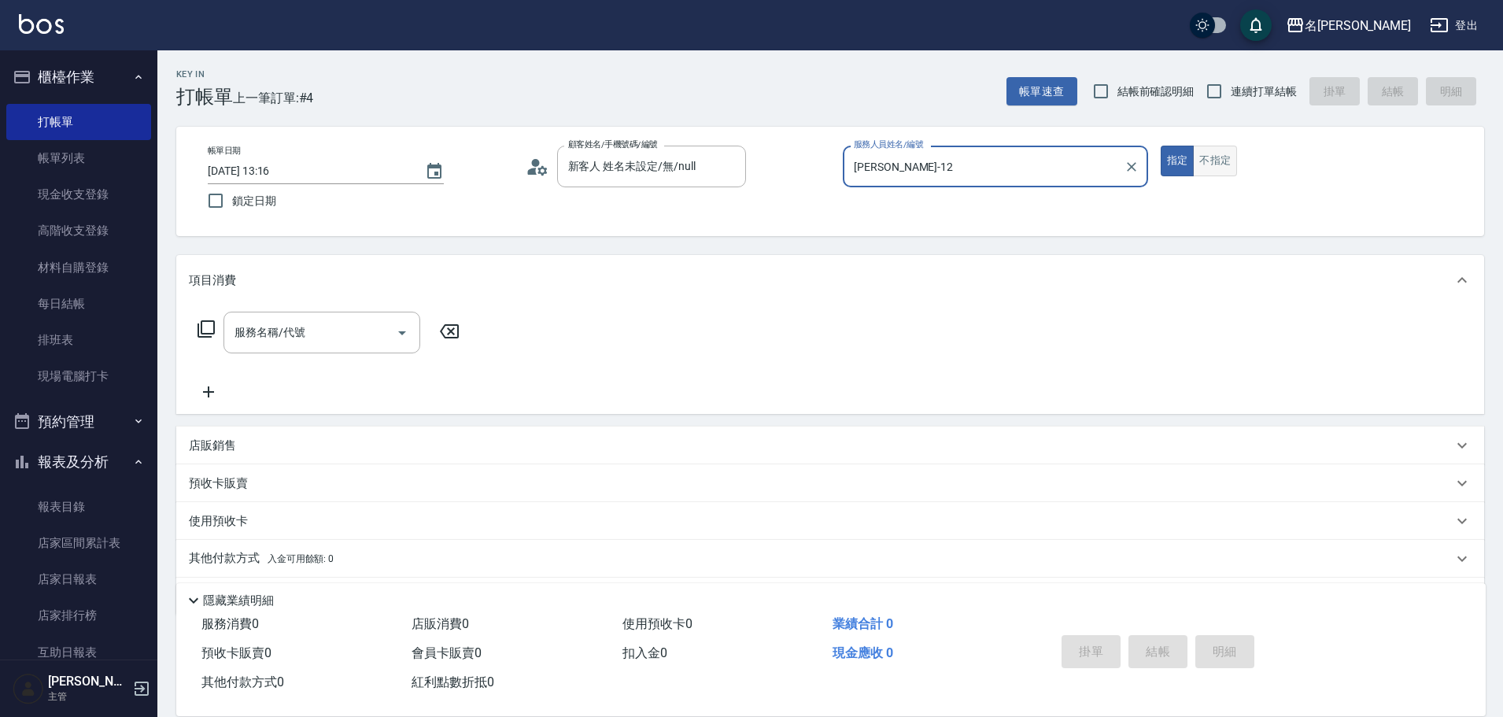
type input "[PERSON_NAME]-12"
drag, startPoint x: 1226, startPoint y: 161, endPoint x: 1093, endPoint y: 155, distance: 133.2
click at [1222, 161] on button "不指定" at bounding box center [1215, 161] width 44 height 31
click at [204, 334] on icon at bounding box center [206, 328] width 17 height 17
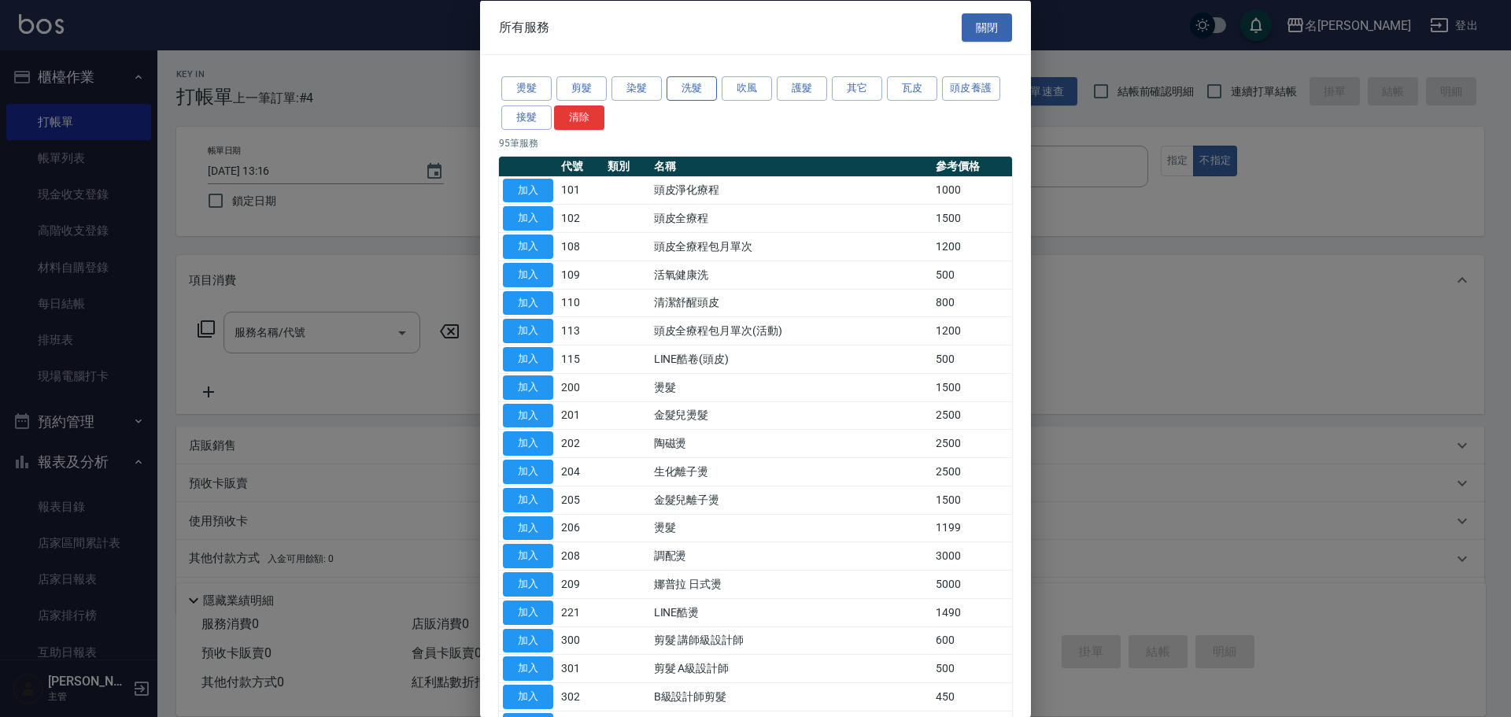
click at [685, 88] on button "洗髮" at bounding box center [692, 88] width 50 height 24
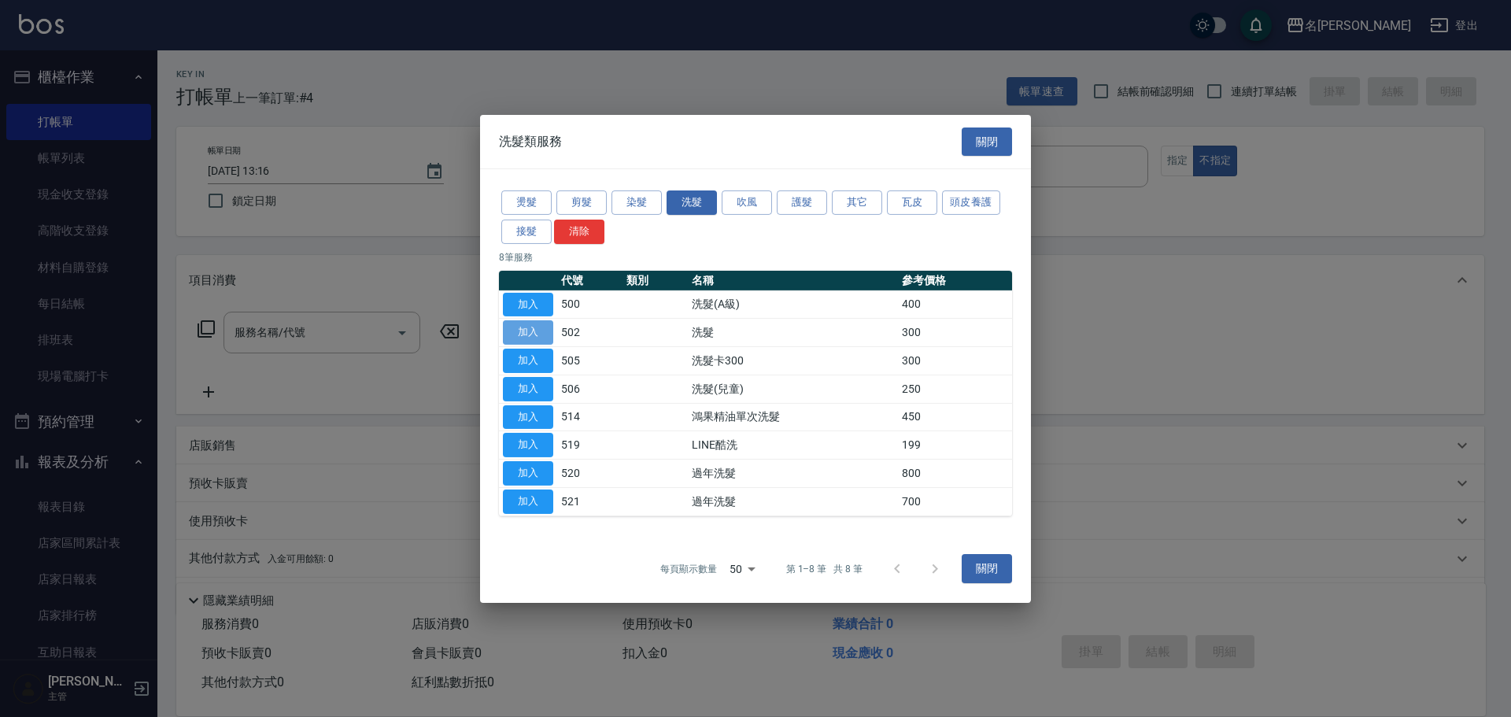
click at [537, 327] on button "加入" at bounding box center [528, 332] width 50 height 24
type input "洗髮(502)"
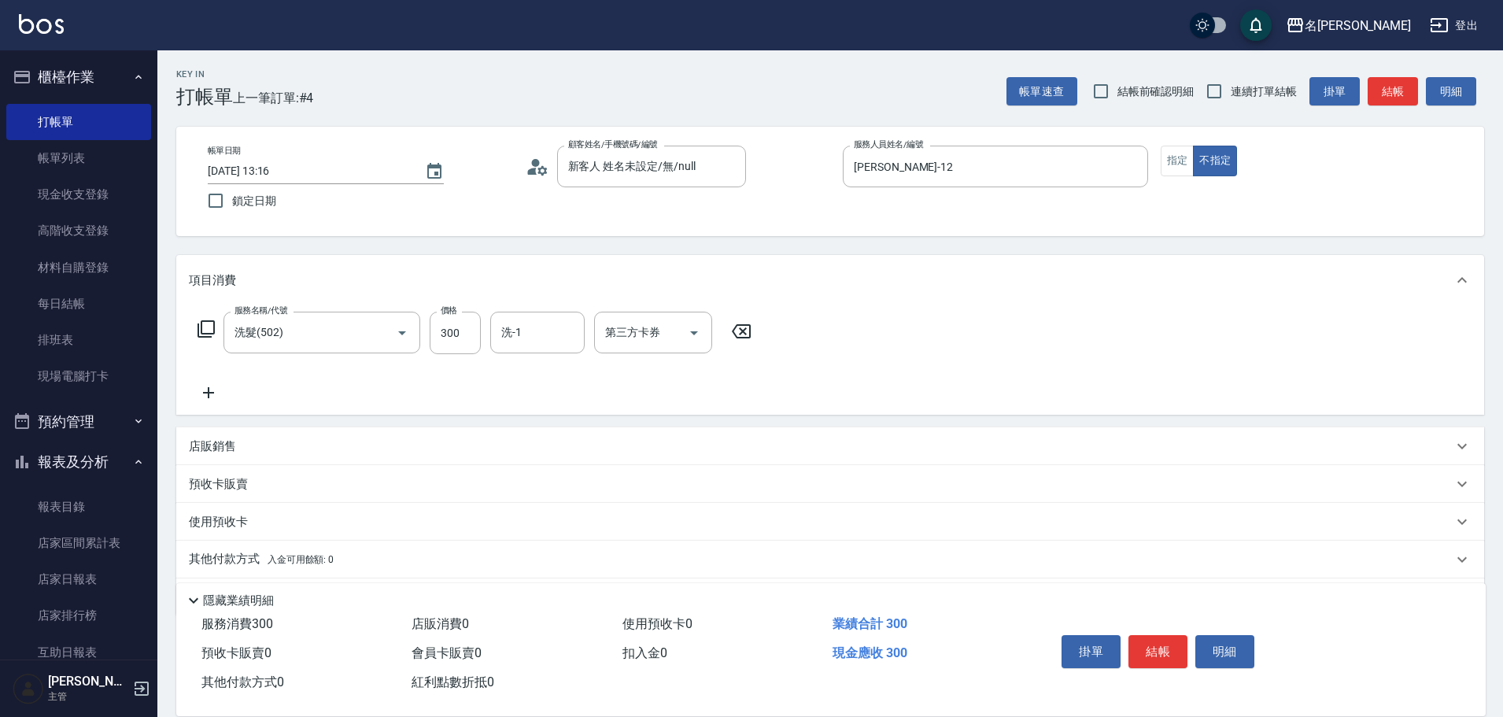
click at [202, 332] on icon at bounding box center [206, 328] width 17 height 17
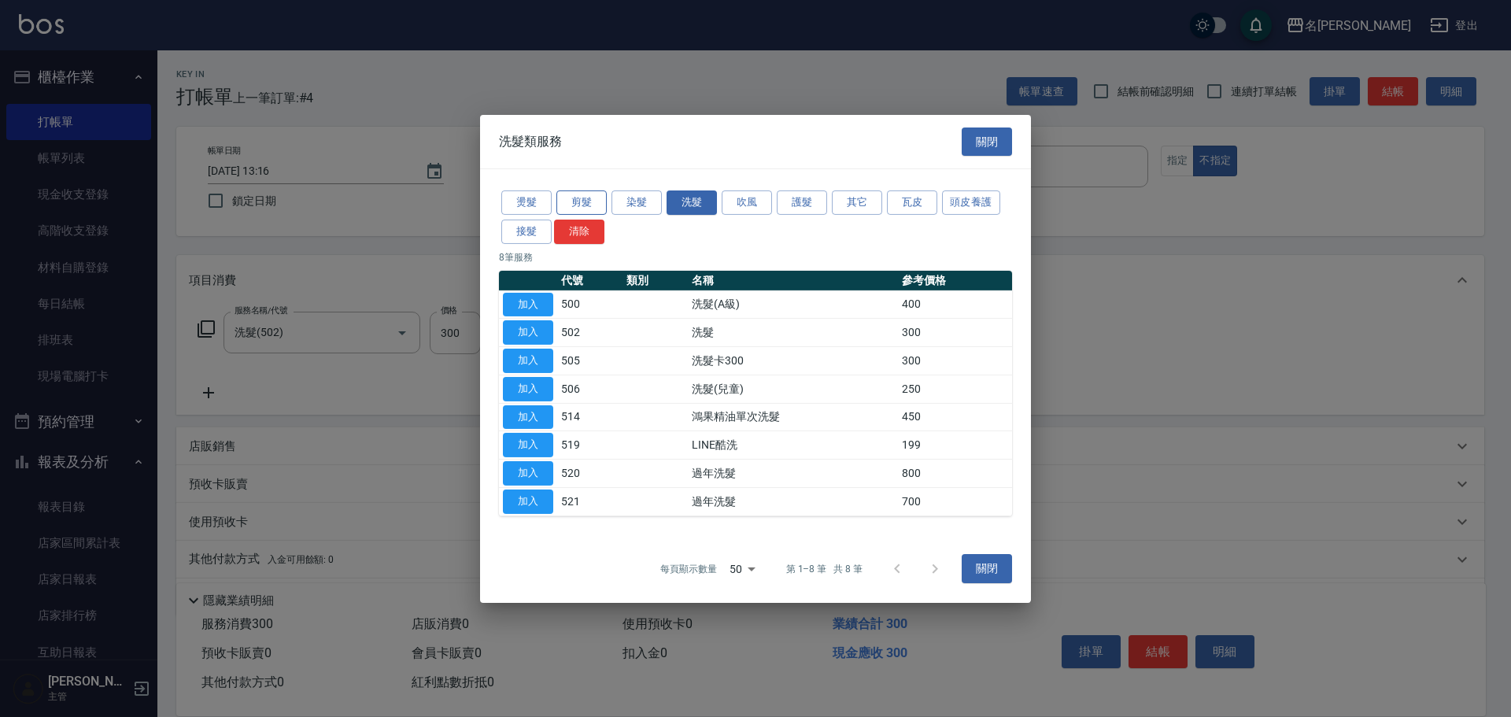
click at [582, 192] on button "剪髮" at bounding box center [582, 202] width 50 height 24
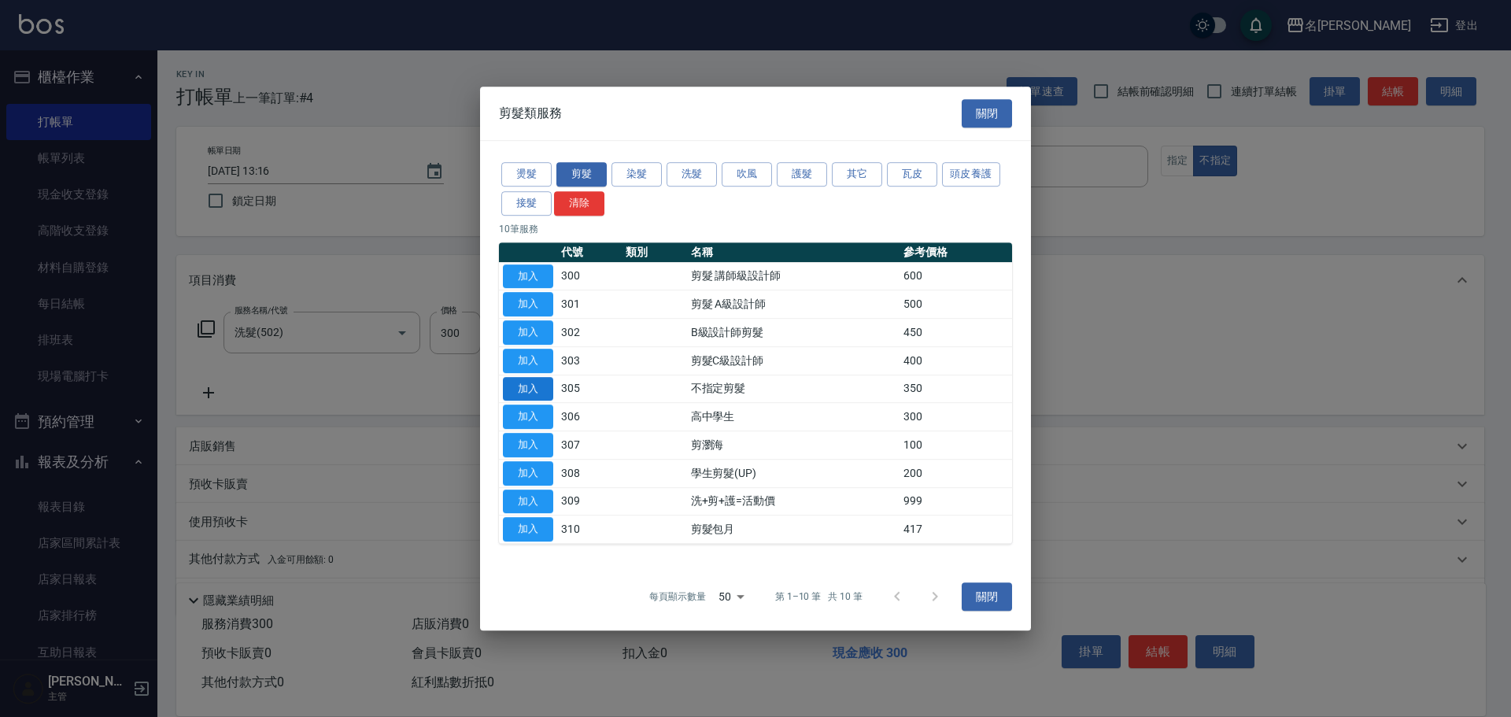
click at [528, 385] on button "加入" at bounding box center [528, 389] width 50 height 24
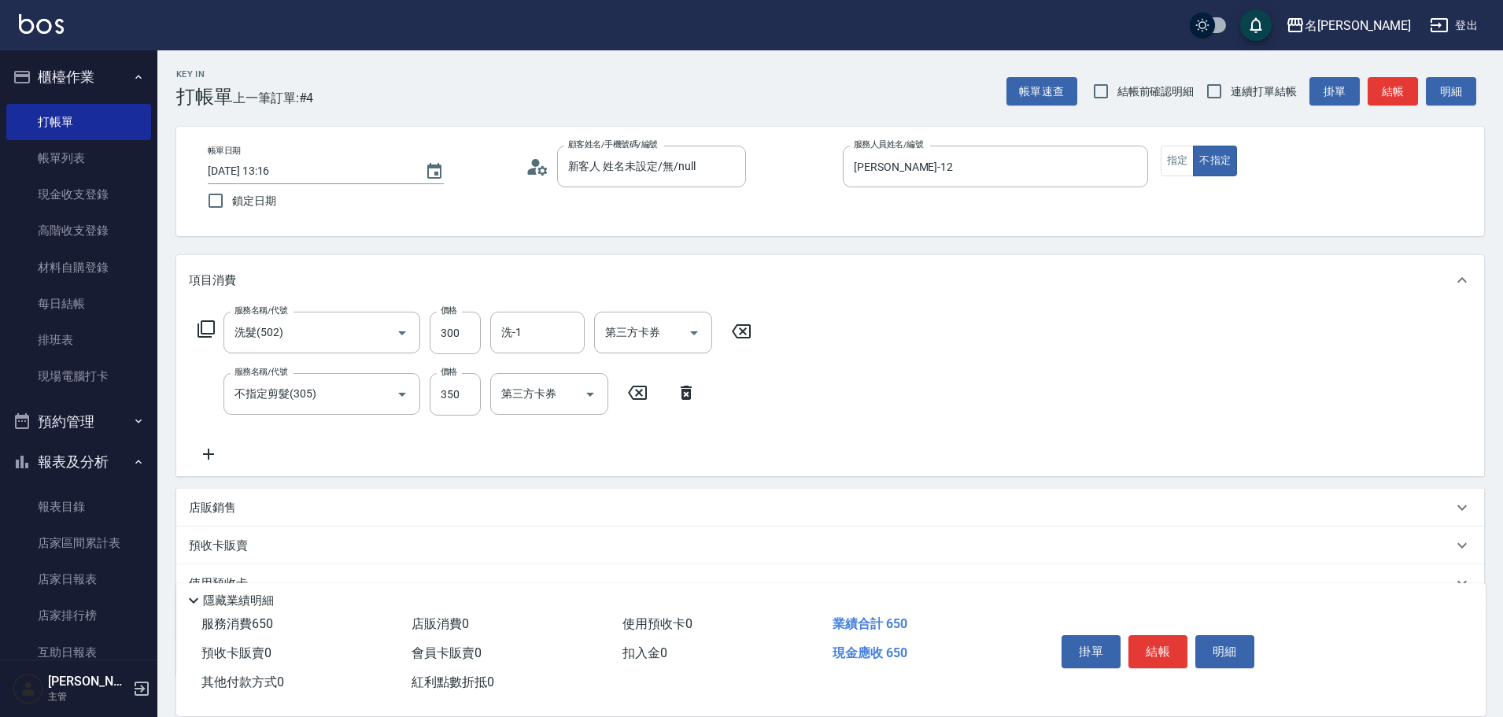
click at [1085, 666] on div "掛單 結帳 明細" at bounding box center [1158, 654] width 205 height 50
click at [1170, 652] on button "結帳" at bounding box center [1158, 651] width 59 height 33
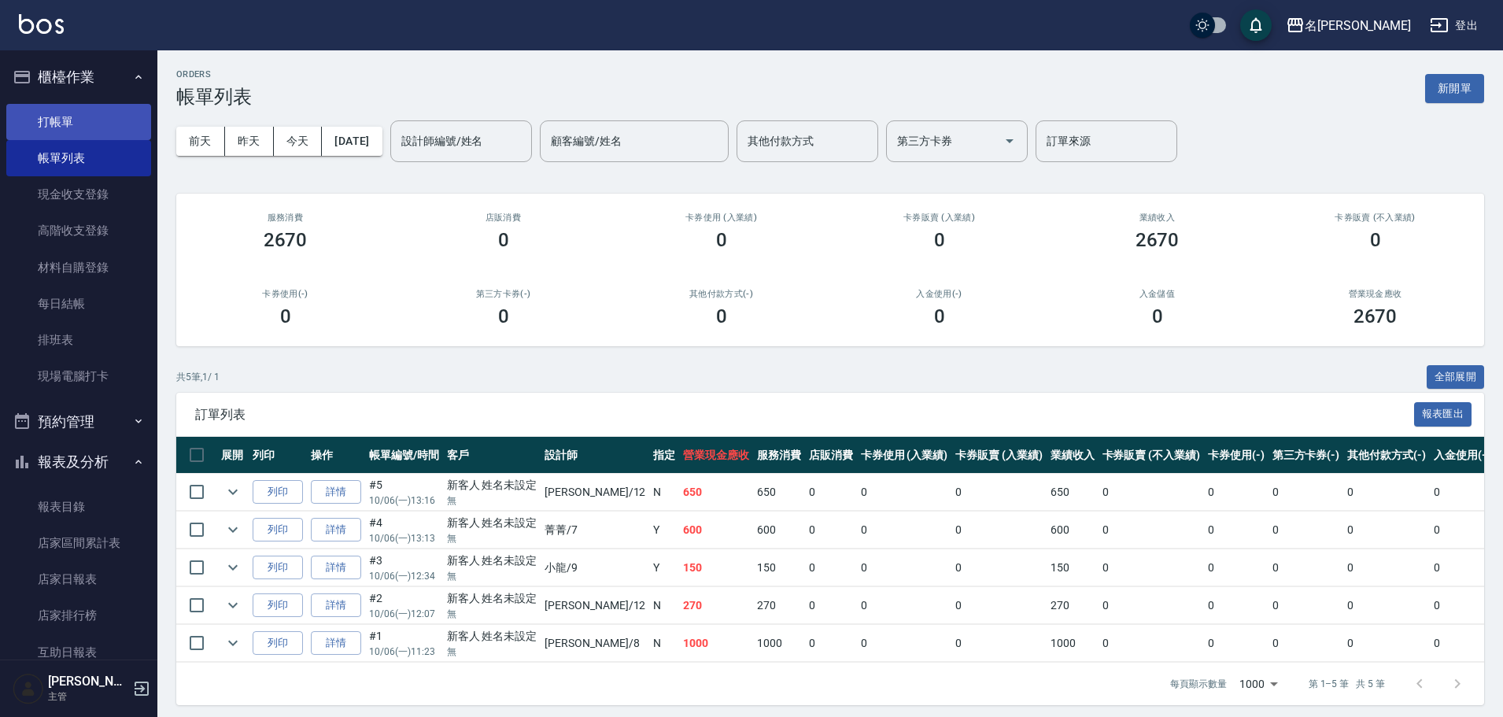
click at [103, 128] on link "打帳單" at bounding box center [78, 122] width 145 height 36
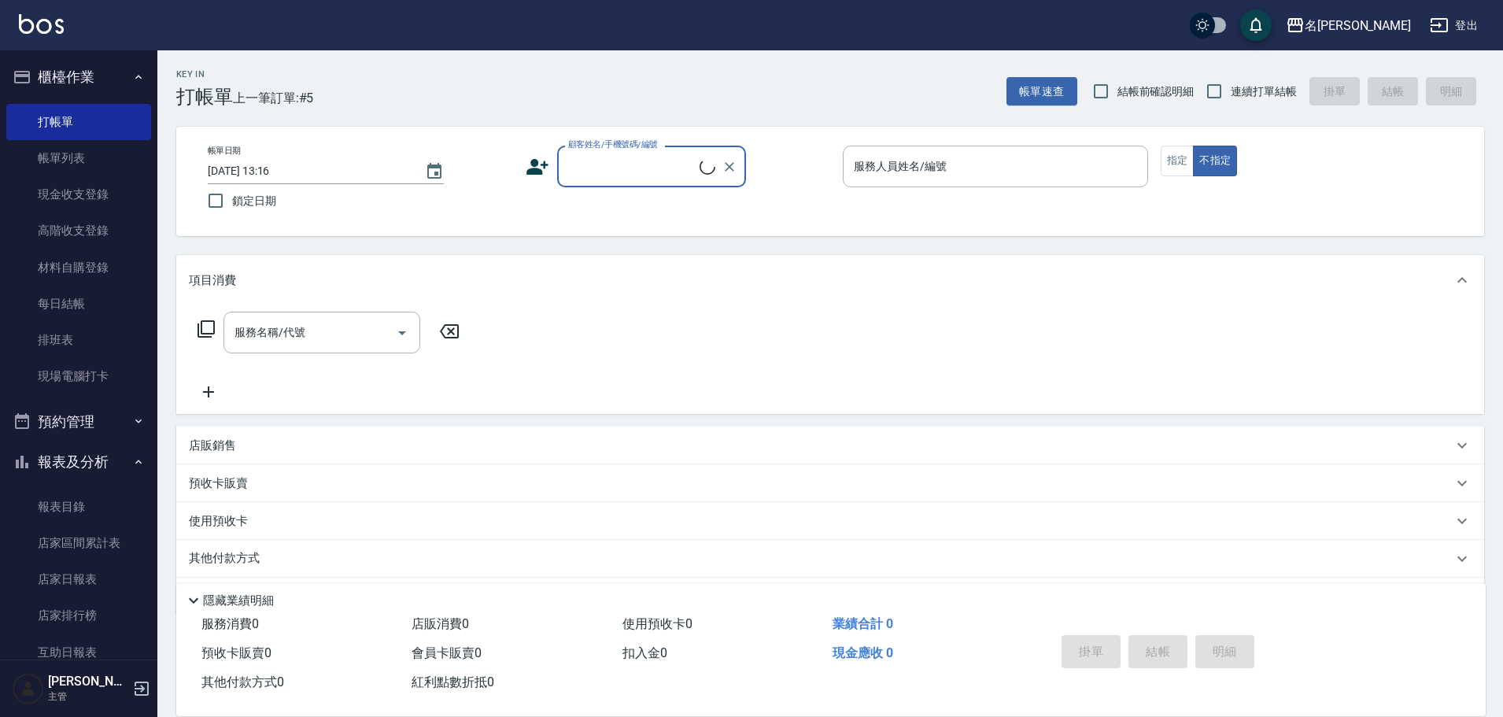
click at [627, 147] on label "顧客姓名/手機號碼/編號" at bounding box center [613, 145] width 90 height 12
click at [627, 153] on input "顧客姓名/手機號碼/編號" at bounding box center [631, 167] width 135 height 28
click at [643, 168] on input "顧客姓名/手機號碼/編號" at bounding box center [639, 167] width 151 height 28
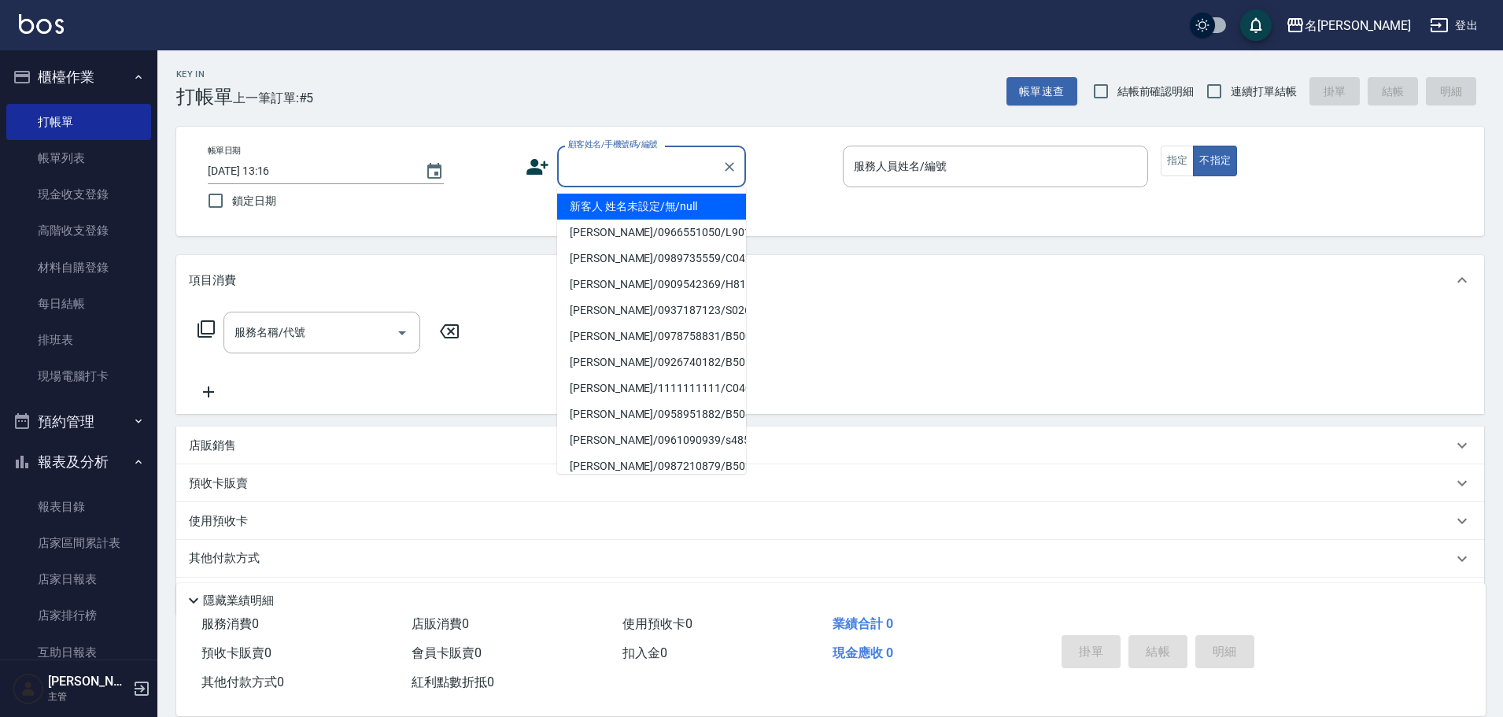
click at [652, 215] on li "新客人 姓名未設定/無/null" at bounding box center [651, 207] width 189 height 26
type input "新客人 姓名未設定/無/null"
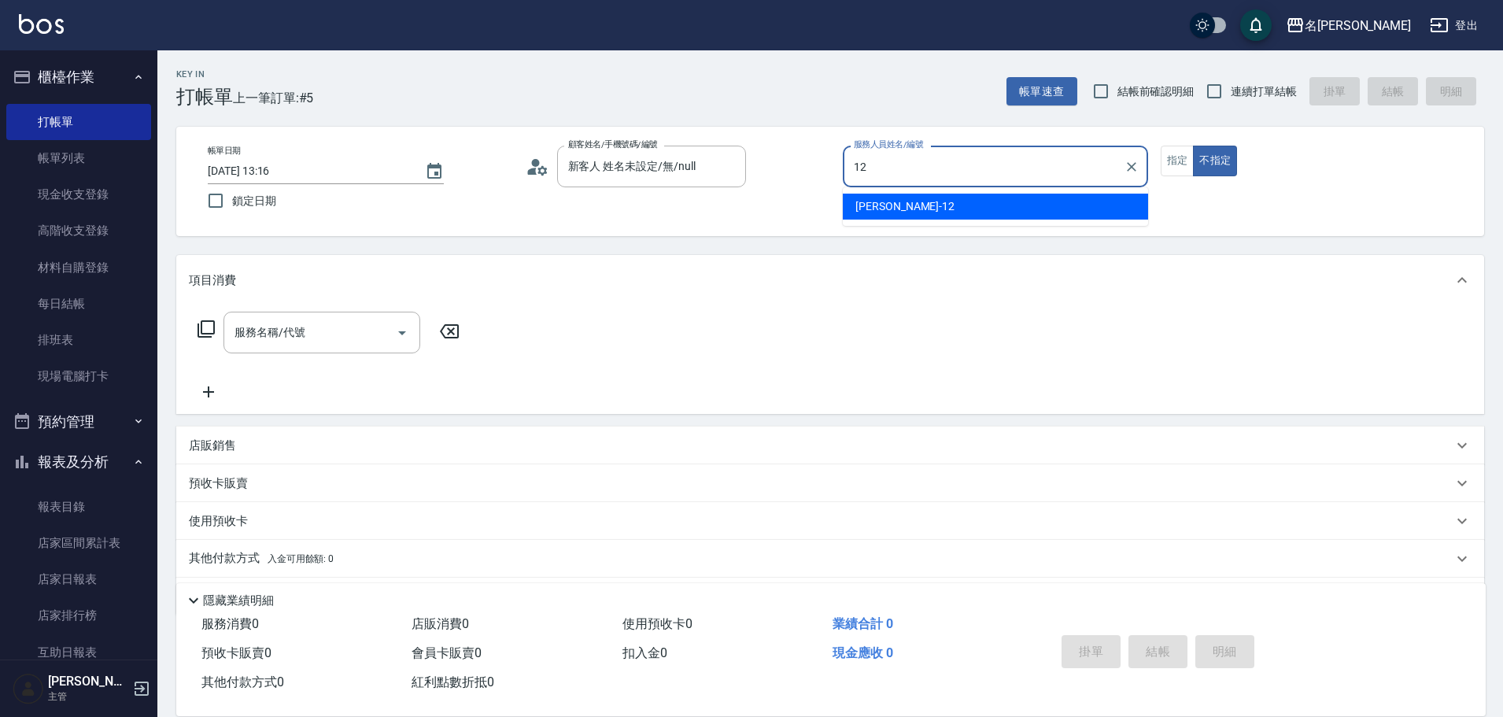
click at [881, 206] on span "[PERSON_NAME] -12" at bounding box center [905, 206] width 99 height 17
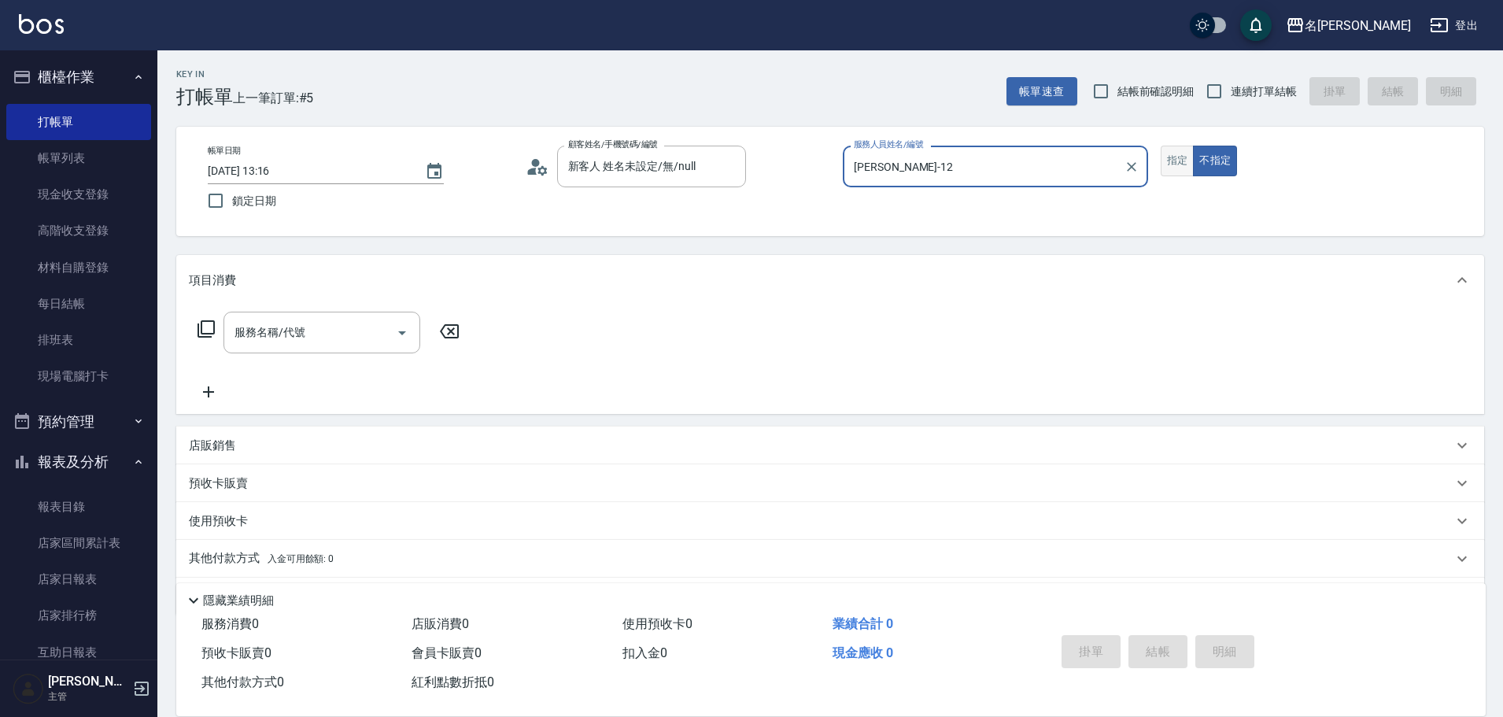
type input "[PERSON_NAME]-12"
drag, startPoint x: 1183, startPoint y: 161, endPoint x: 909, endPoint y: 194, distance: 275.9
click at [1181, 161] on button "指定" at bounding box center [1178, 161] width 34 height 31
click at [196, 330] on div "服務名稱/代號 服務名稱/代號" at bounding box center [329, 333] width 280 height 42
click at [202, 330] on icon at bounding box center [206, 328] width 17 height 17
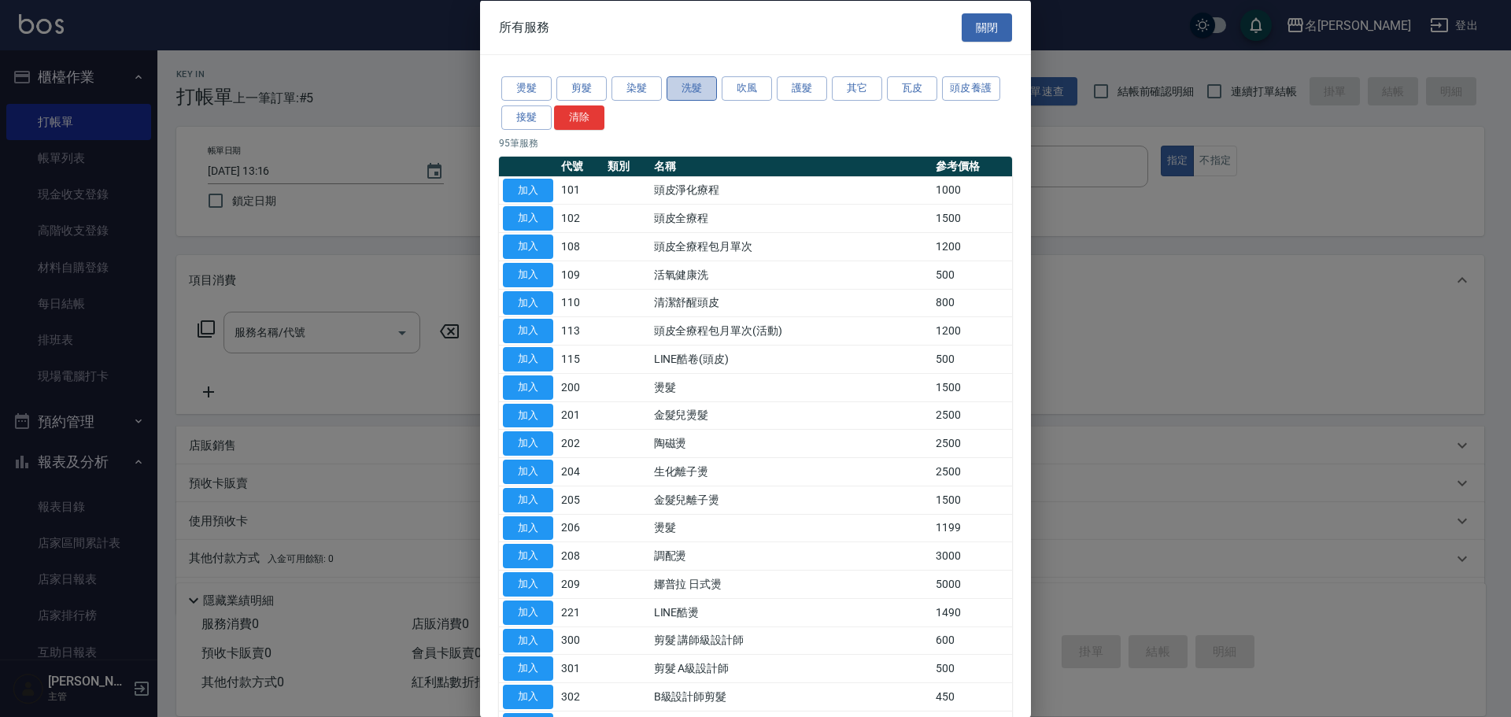
click at [689, 83] on button "洗髮" at bounding box center [692, 88] width 50 height 24
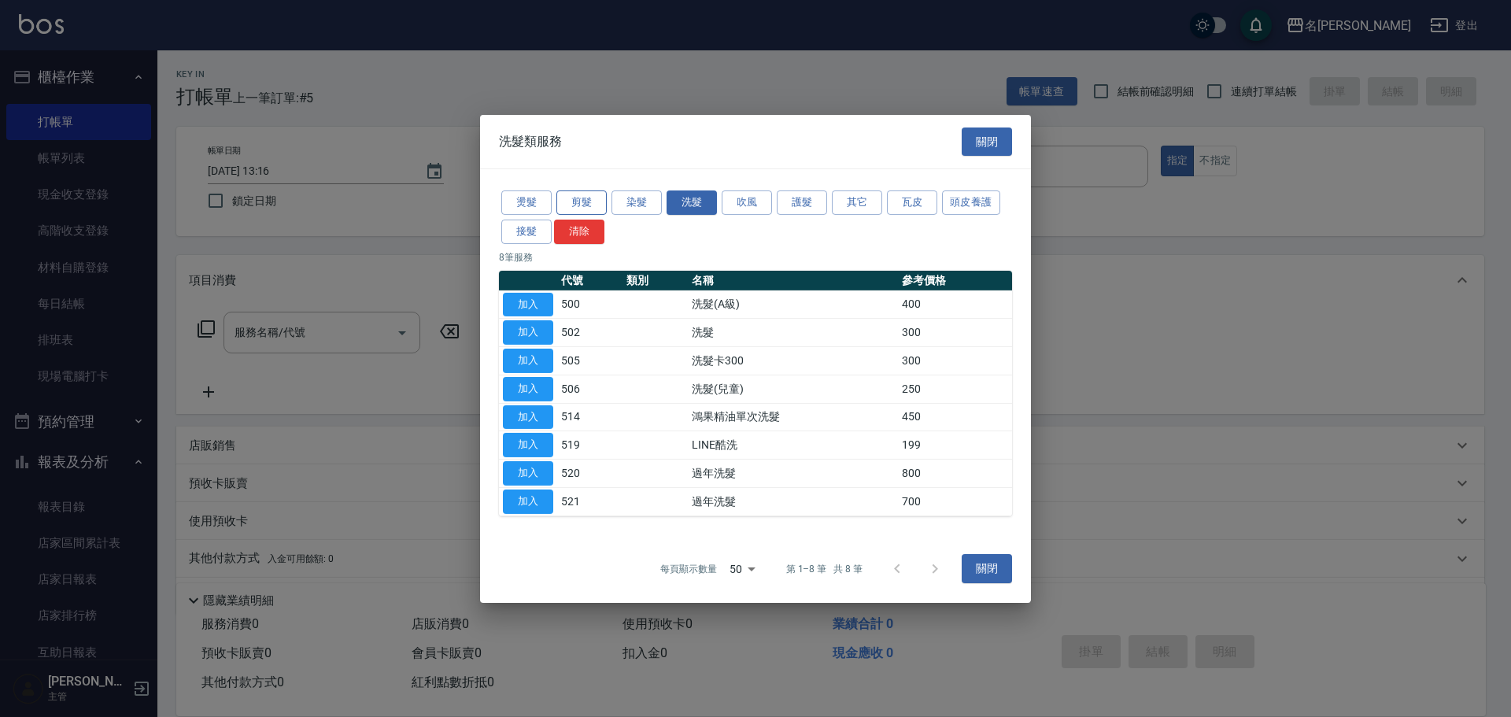
click at [579, 198] on button "剪髮" at bounding box center [582, 202] width 50 height 24
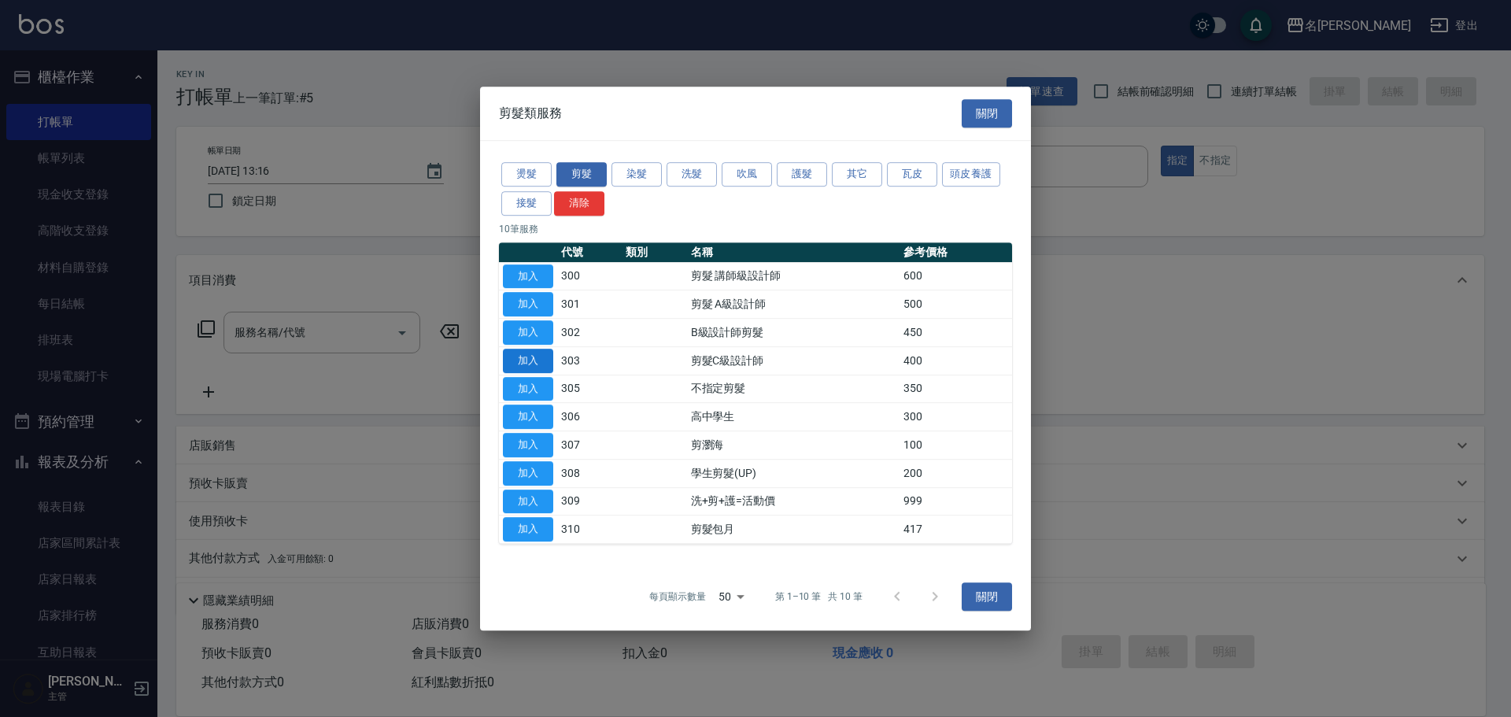
click at [537, 361] on button "加入" at bounding box center [528, 361] width 50 height 24
type input "剪髮C級設計師(303)"
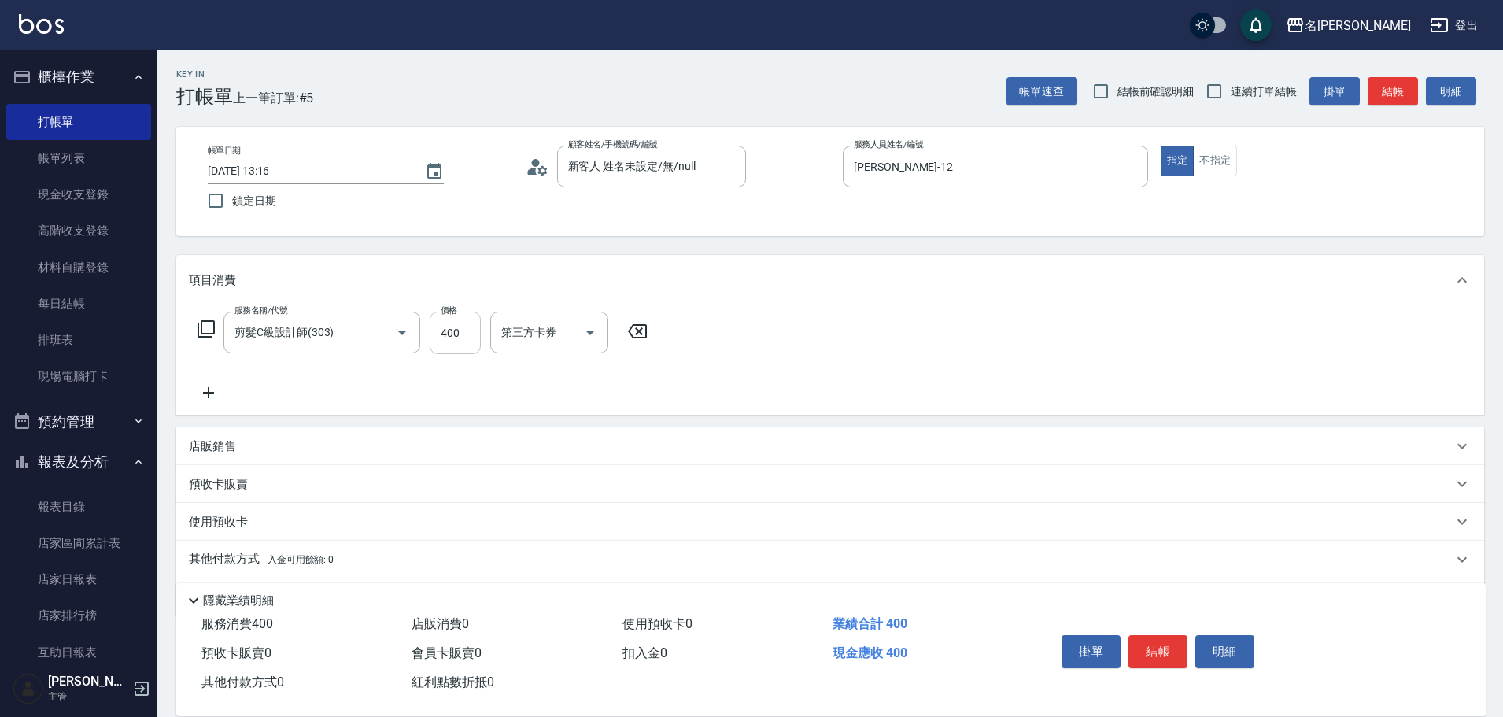
click at [468, 332] on input "400" at bounding box center [455, 333] width 51 height 43
type input "200"
click at [1167, 636] on button "結帳" at bounding box center [1158, 651] width 59 height 33
